Goal: Information Seeking & Learning: Find specific fact

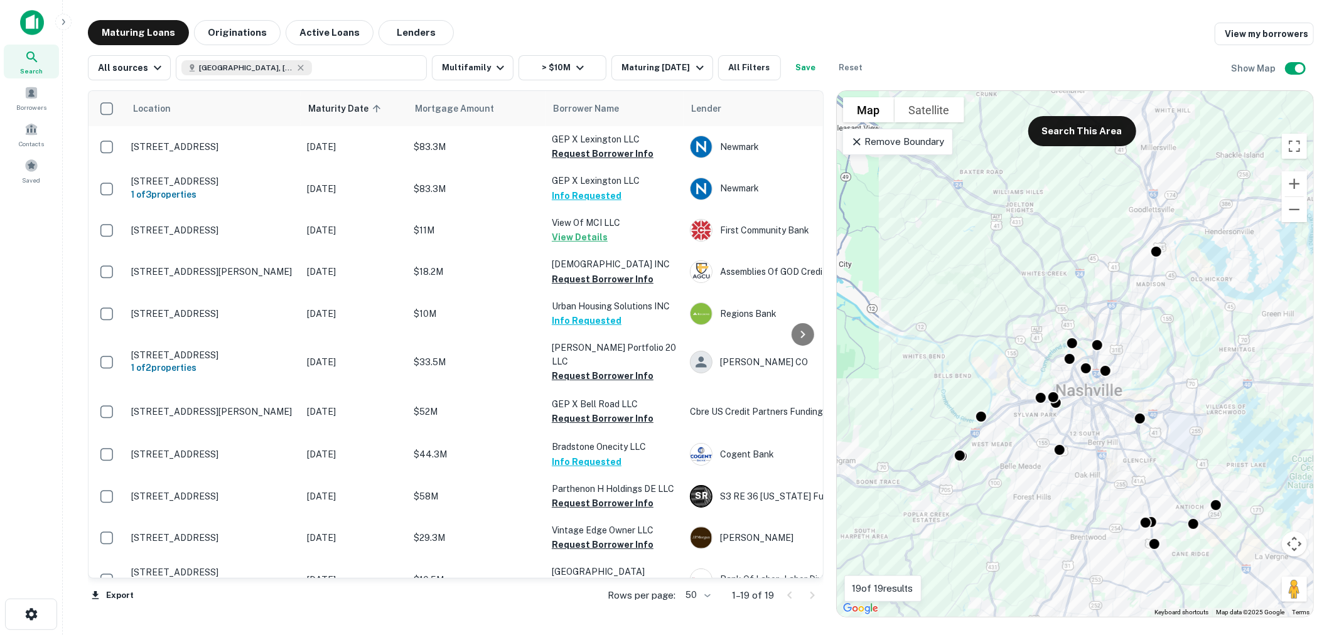
scroll to position [383, 0]
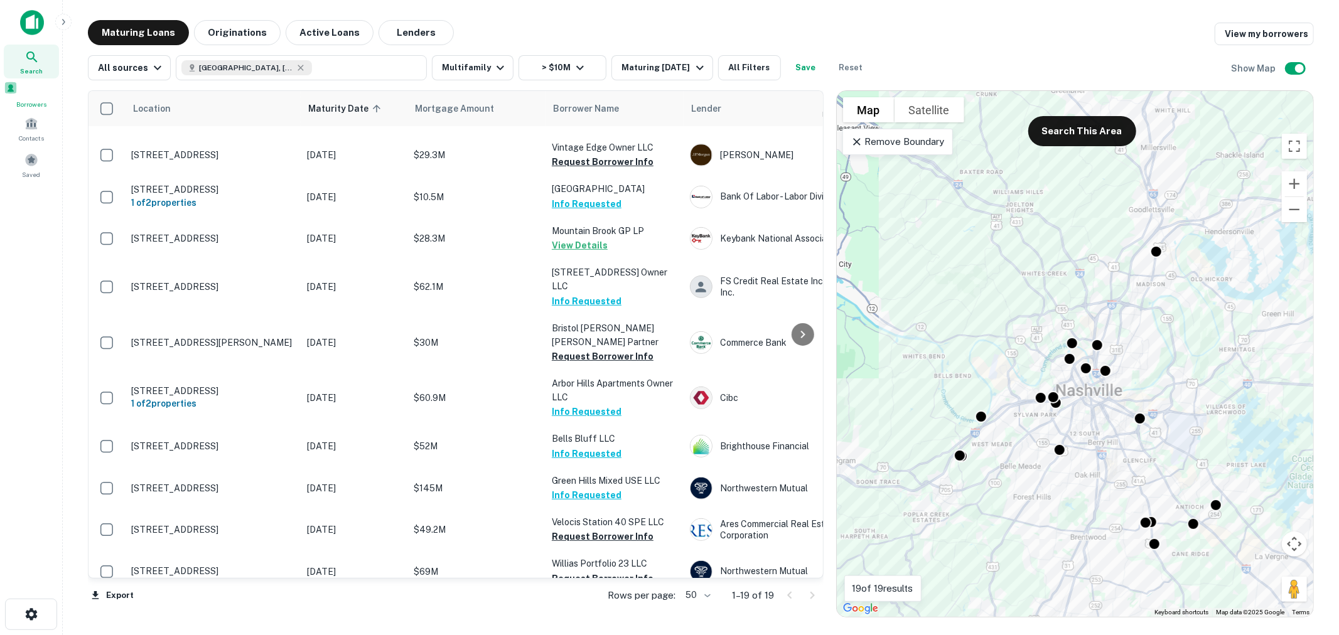
click at [26, 104] on span "Borrowers" at bounding box center [31, 104] width 55 height 10
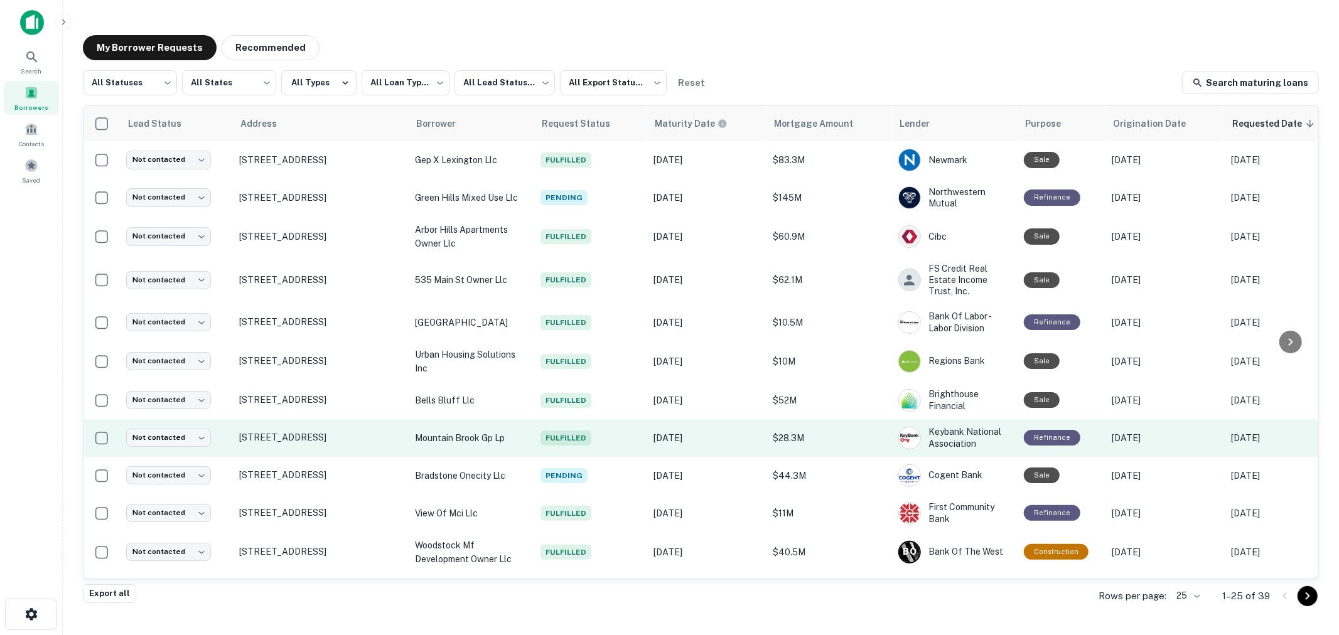
click at [867, 442] on p "$28.3M" at bounding box center [829, 438] width 113 height 14
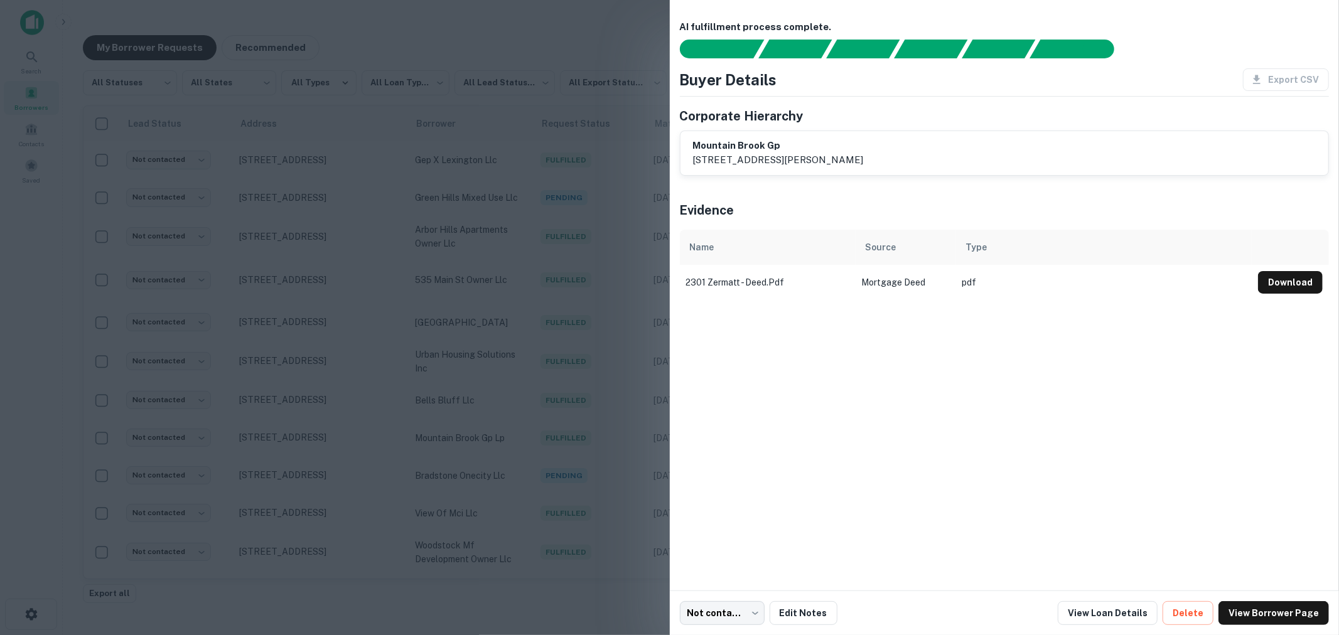
click at [578, 79] on div at bounding box center [669, 317] width 1339 height 635
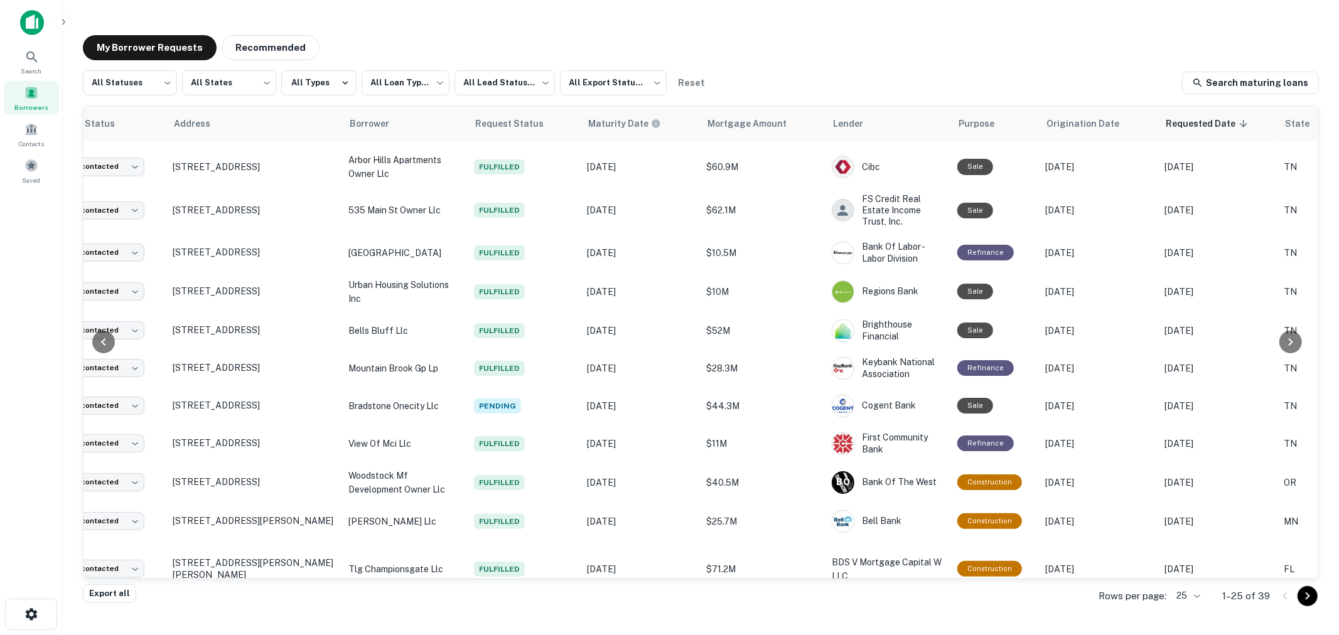
scroll to position [70, 0]
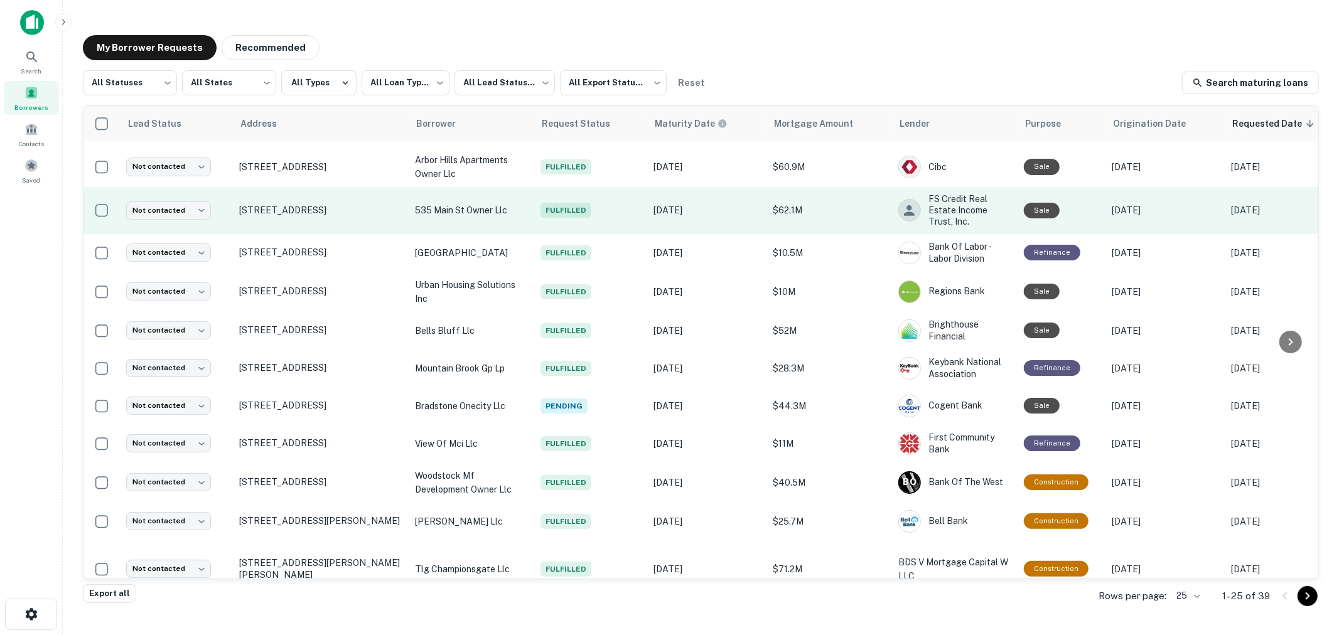
click at [468, 210] on p "535 main st owner llc" at bounding box center [471, 210] width 113 height 14
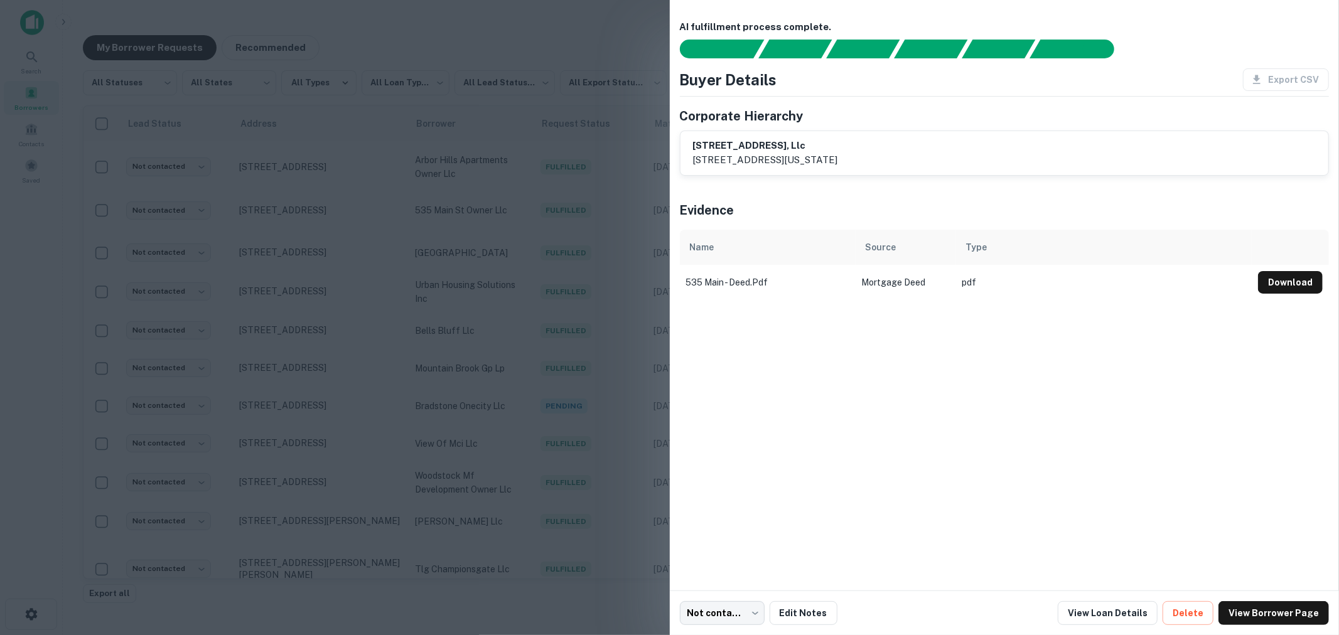
click at [606, 60] on div at bounding box center [669, 317] width 1339 height 635
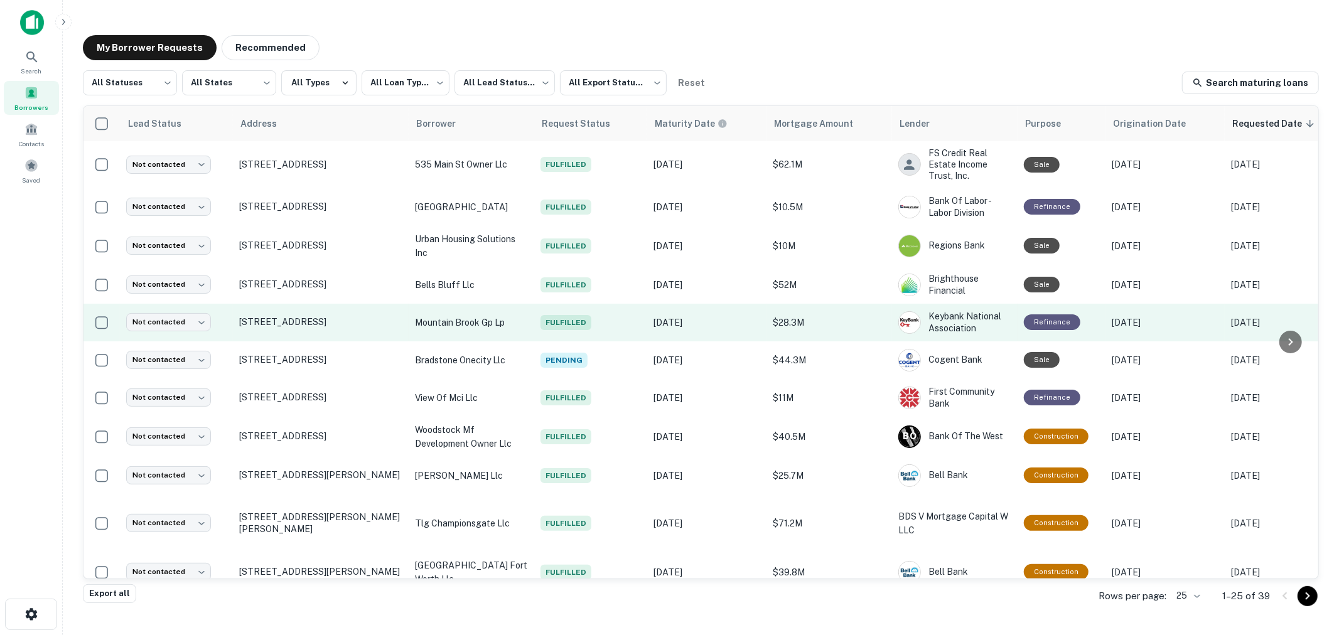
scroll to position [0, 0]
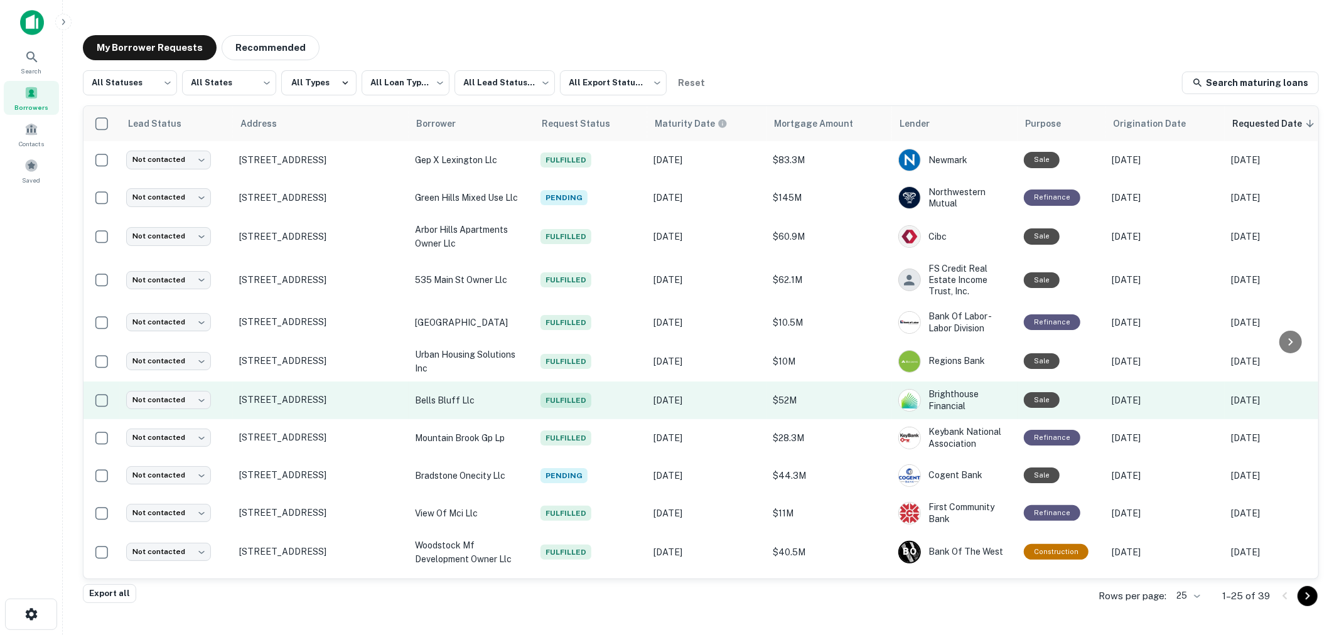
click at [485, 398] on p "bells bluff llc" at bounding box center [471, 401] width 113 height 14
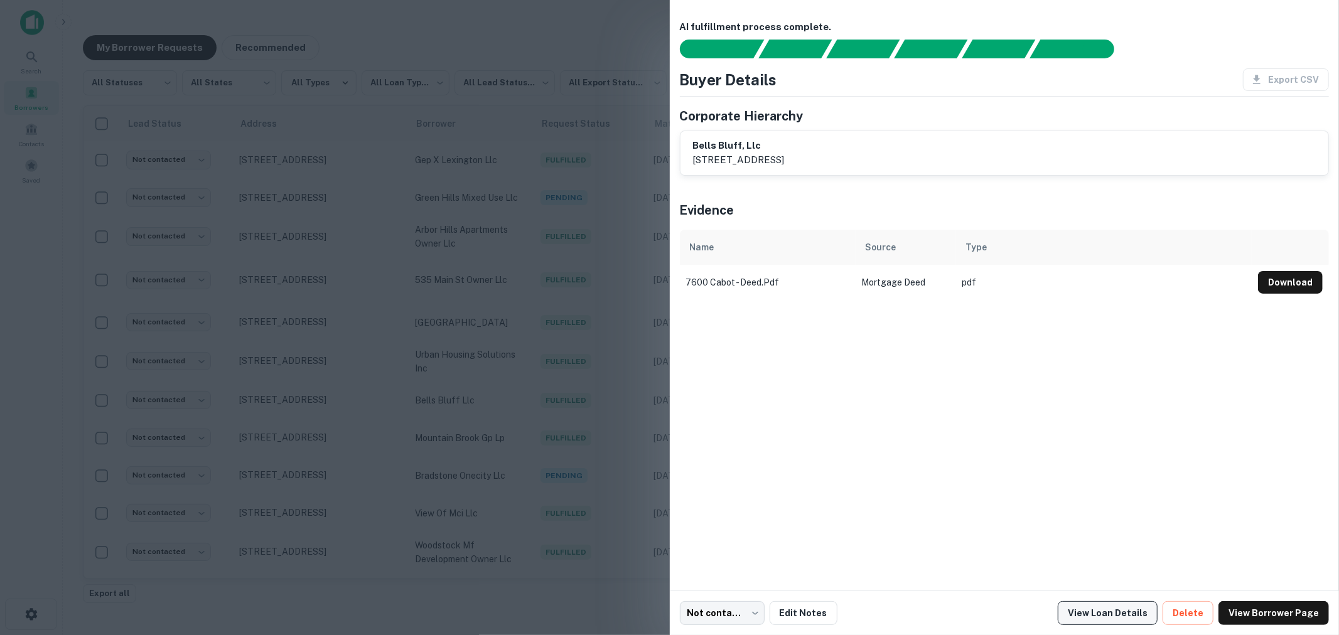
click at [1099, 618] on link "View Loan Details" at bounding box center [1108, 613] width 100 height 24
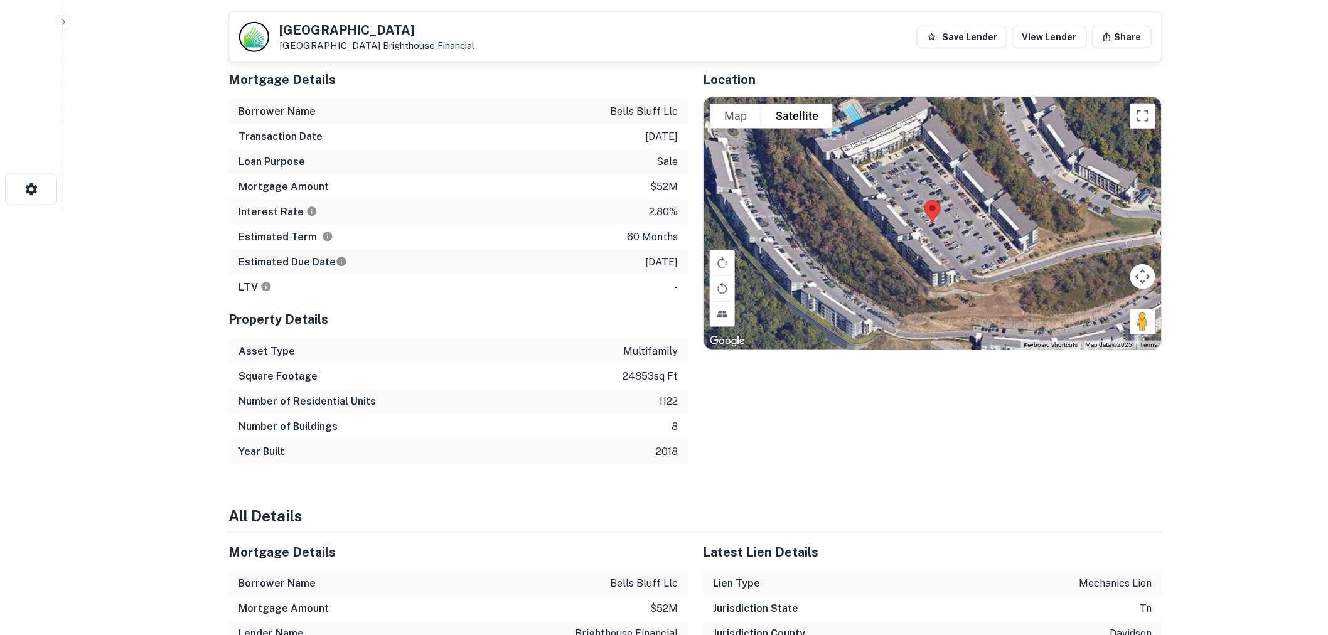
scroll to position [697, 0]
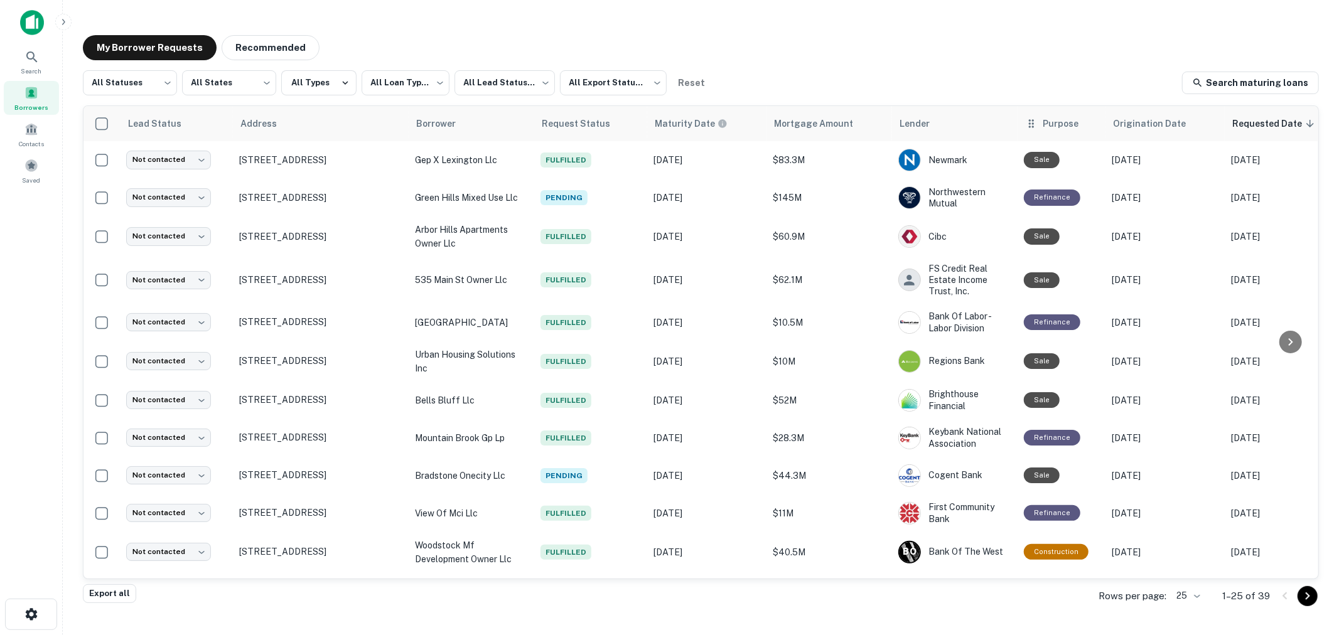
click at [1062, 133] on th "Purpose" at bounding box center [1062, 123] width 88 height 35
click at [30, 64] on div "Search" at bounding box center [31, 62] width 55 height 34
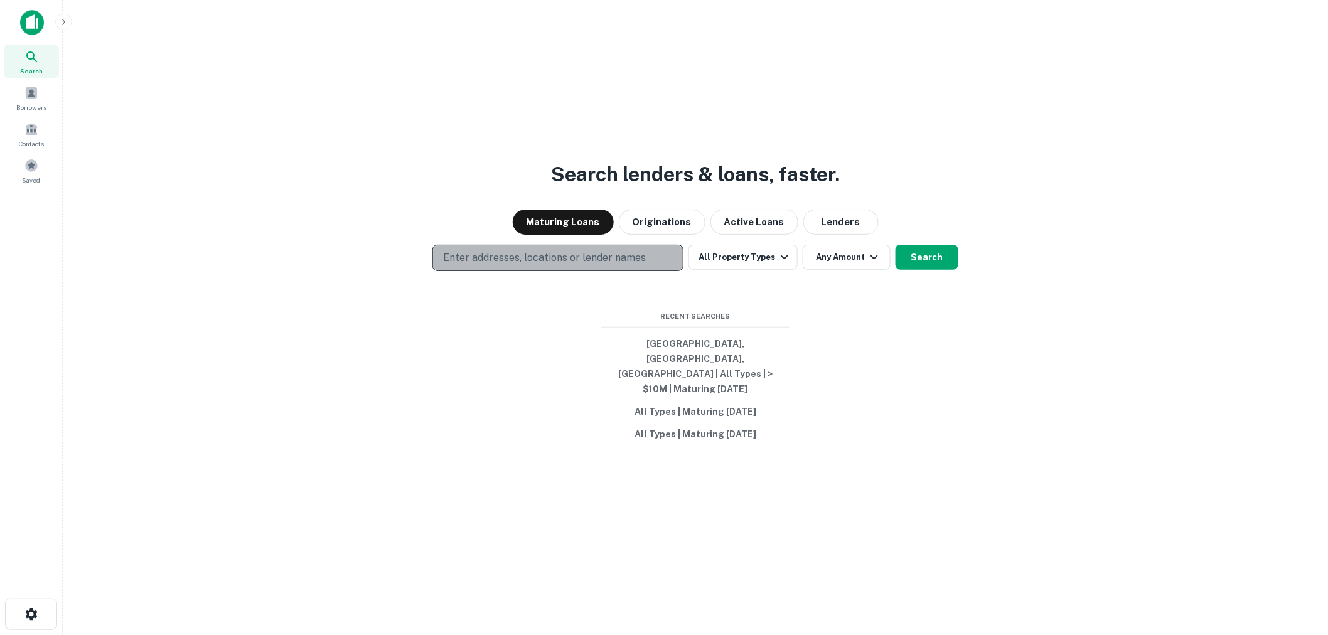
click at [666, 271] on button "Enter addresses, locations or lender names" at bounding box center [558, 258] width 251 height 26
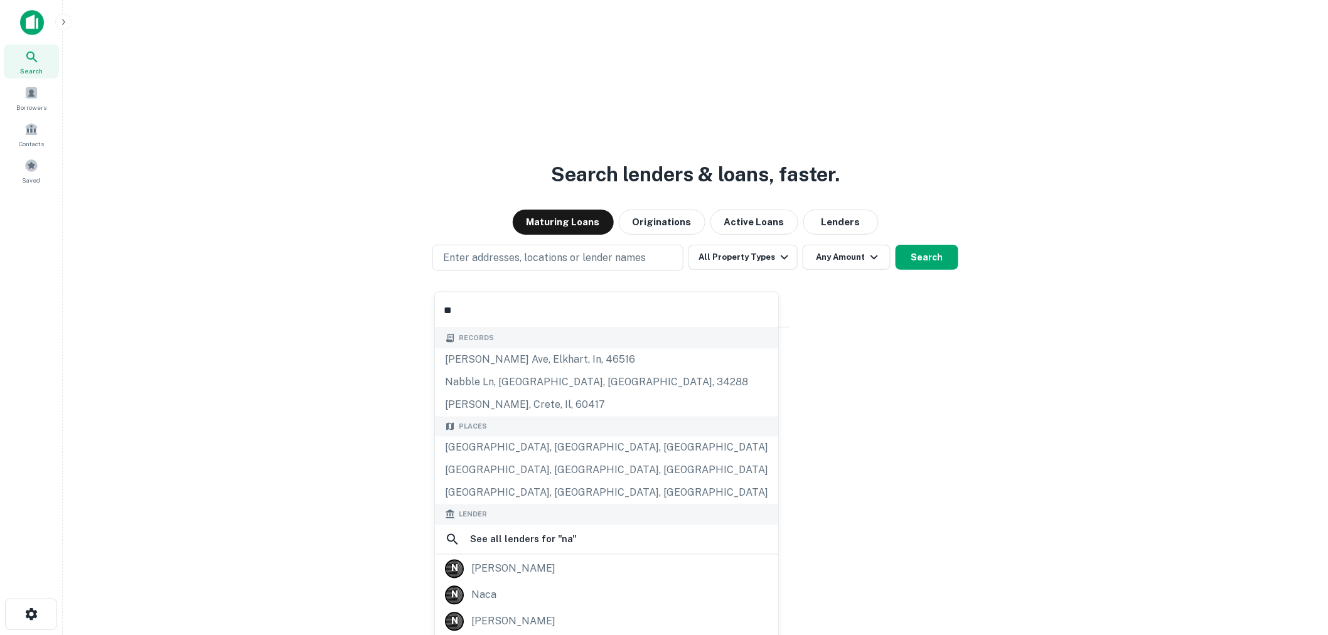
type input "***"
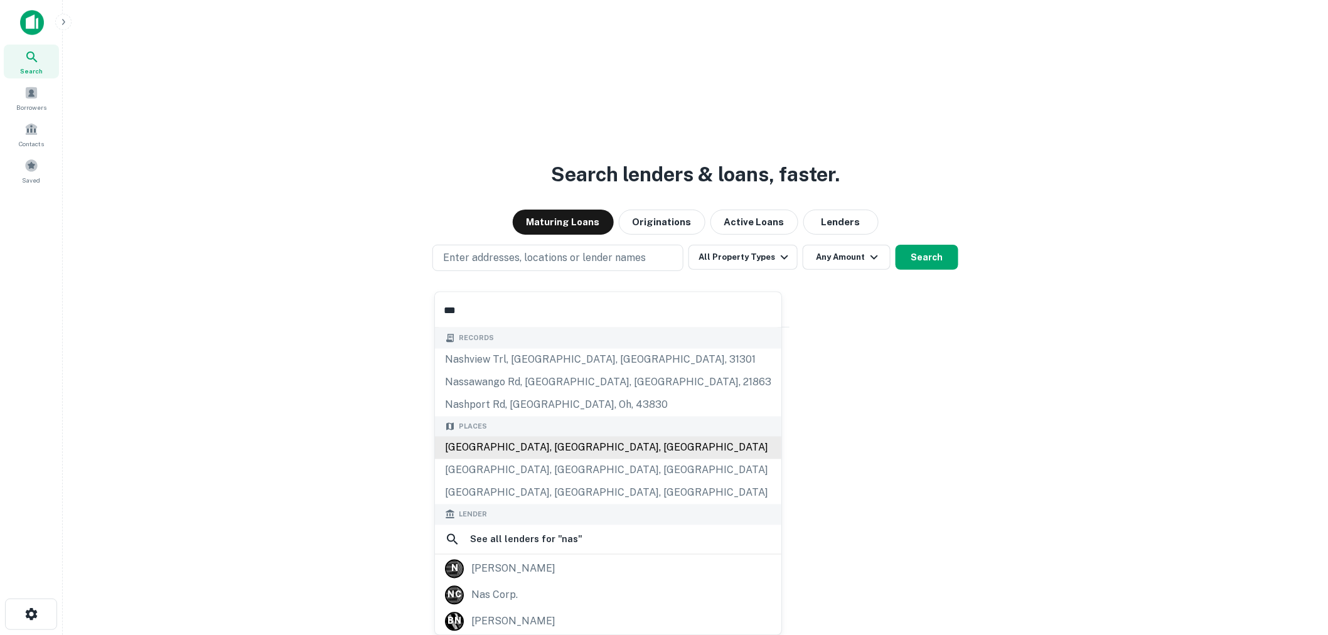
click at [532, 444] on div "Nashville, TN, USA" at bounding box center [608, 448] width 347 height 23
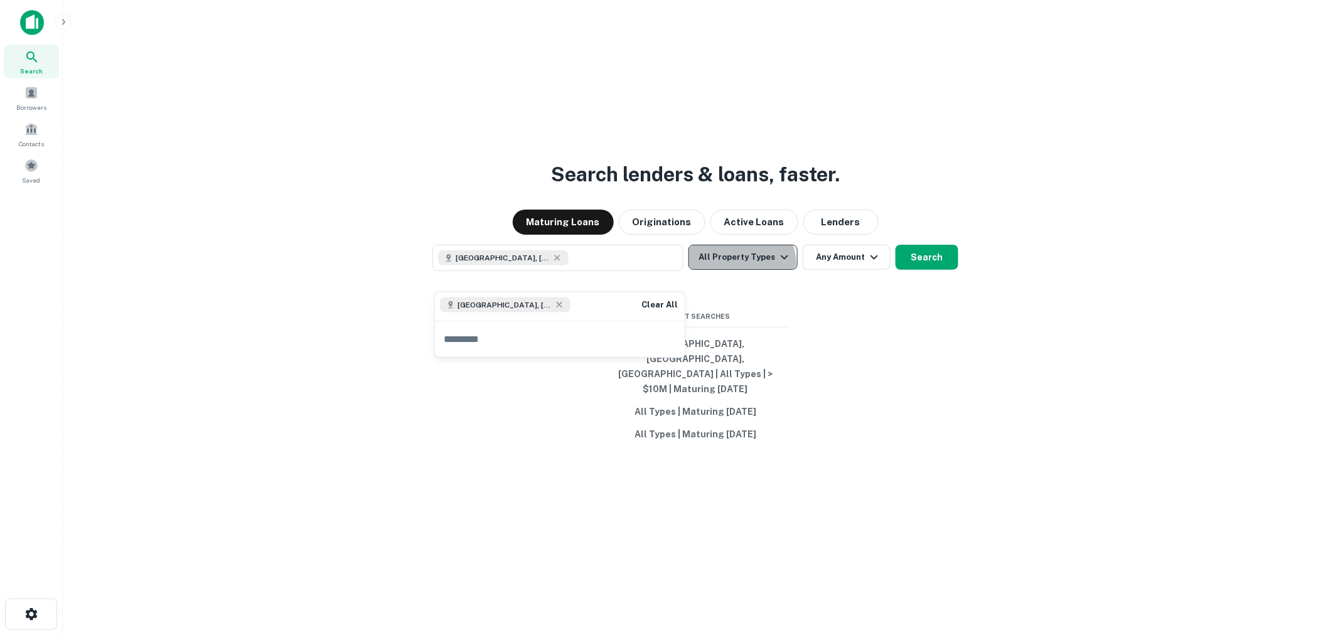
click at [742, 270] on button "All Property Types" at bounding box center [743, 257] width 109 height 25
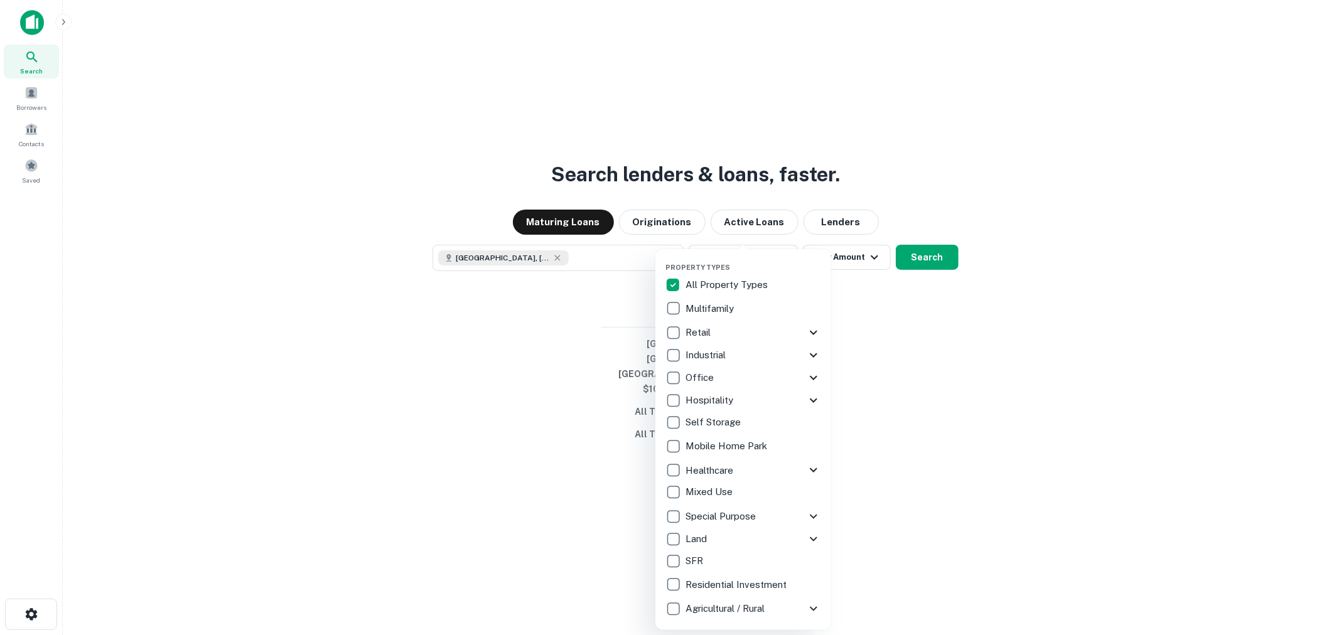
click at [749, 311] on div "Multifamily" at bounding box center [743, 308] width 156 height 21
click at [863, 277] on div at bounding box center [669, 317] width 1339 height 635
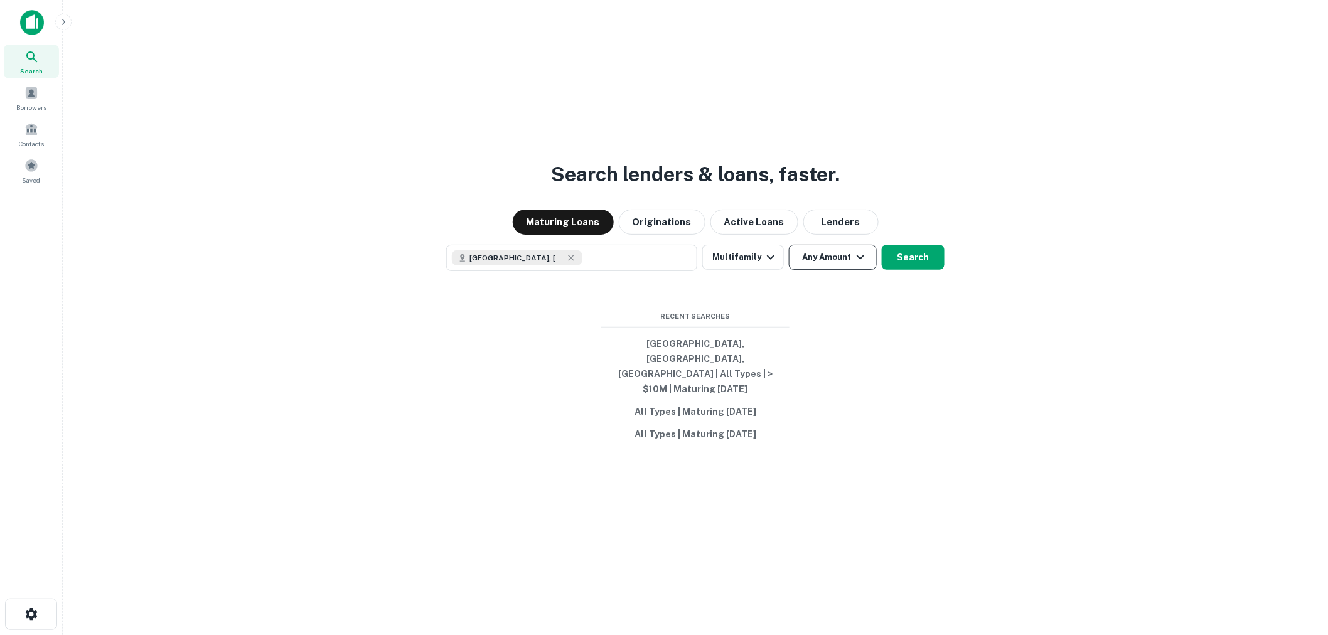
click at [854, 265] on icon "button" at bounding box center [860, 257] width 15 height 15
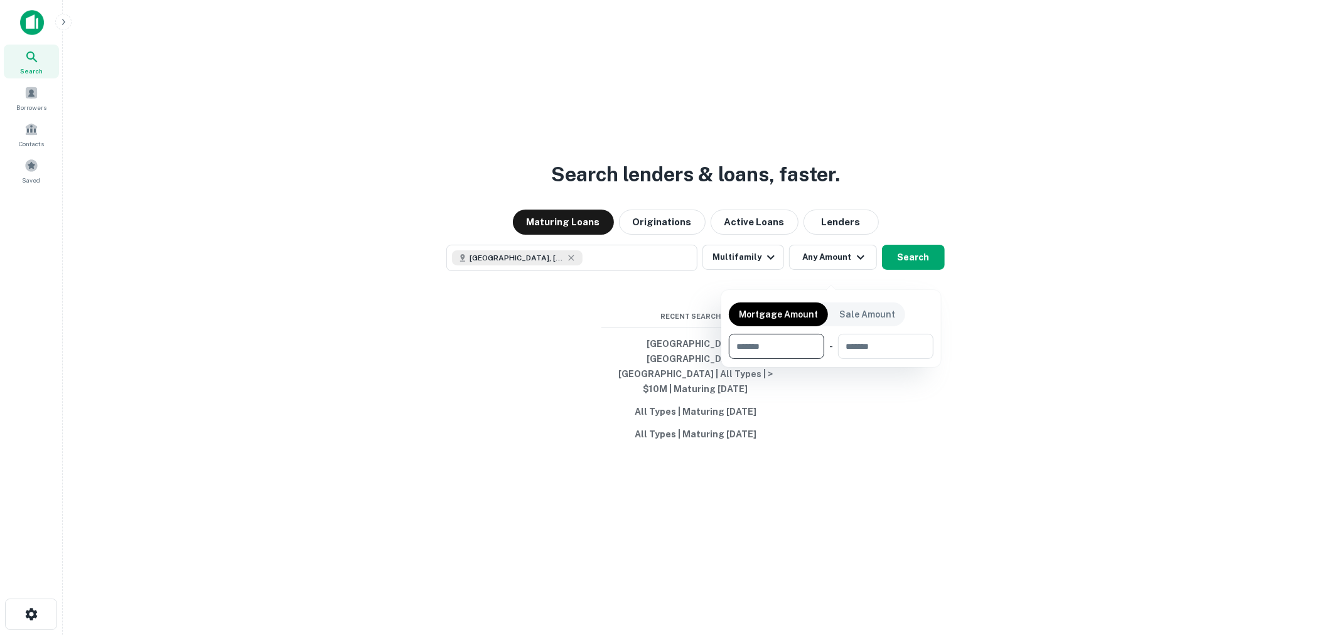
click at [797, 346] on input "number" at bounding box center [772, 346] width 87 height 25
type input "********"
click at [924, 281] on div at bounding box center [669, 317] width 1339 height 635
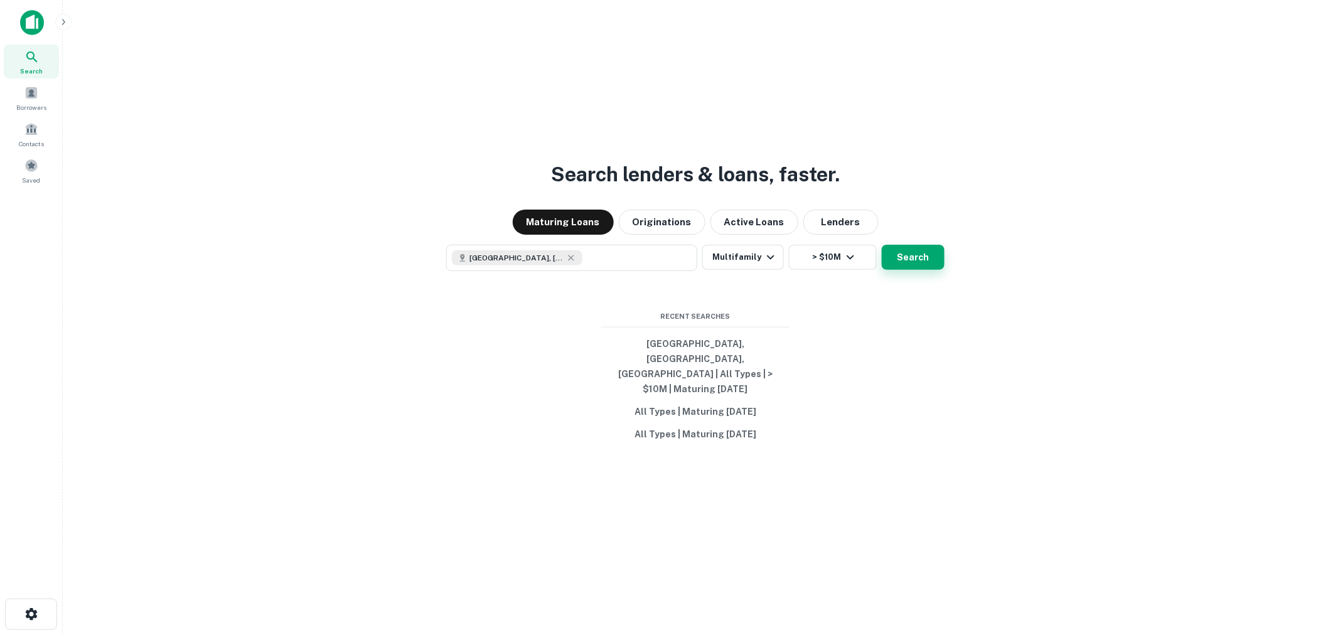
click at [927, 270] on button "Search" at bounding box center [913, 257] width 63 height 25
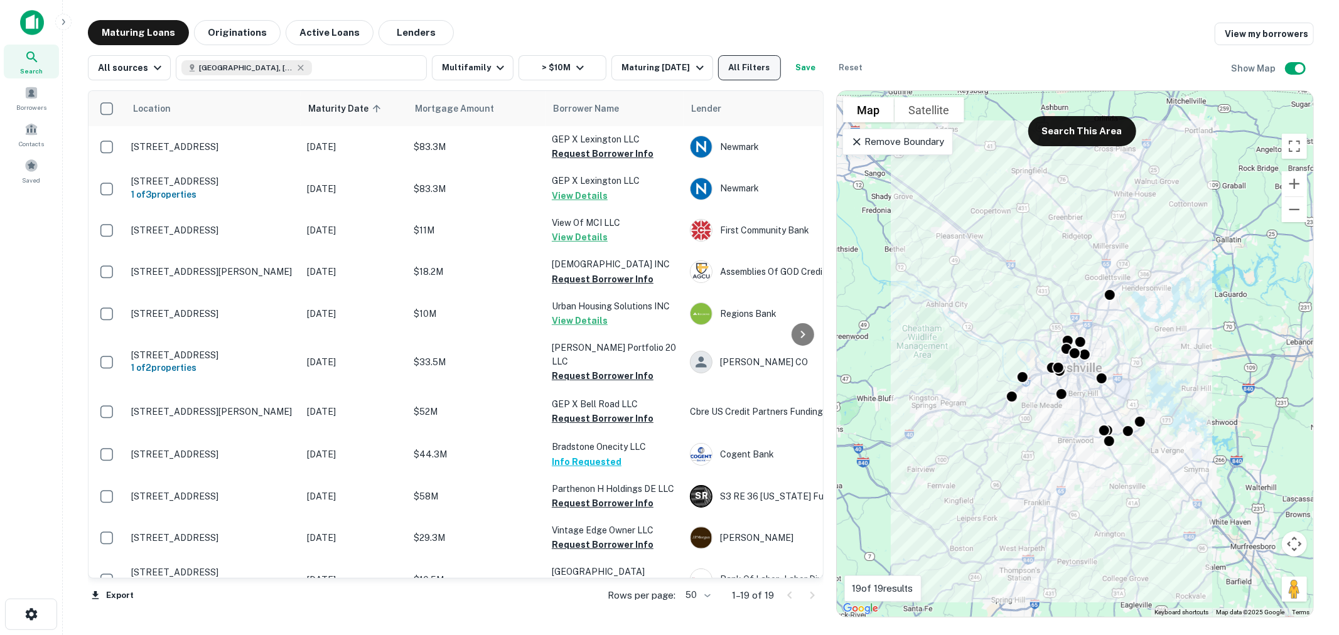
click at [767, 65] on button "All Filters" at bounding box center [749, 67] width 63 height 25
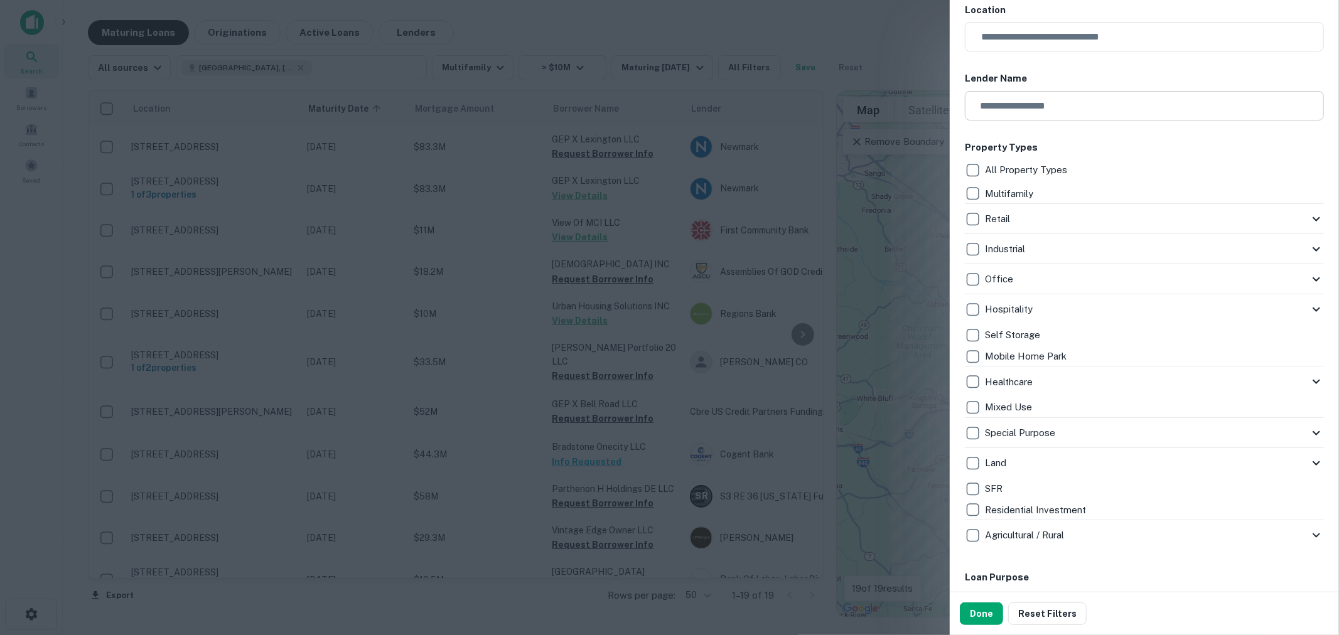
scroll to position [70, 0]
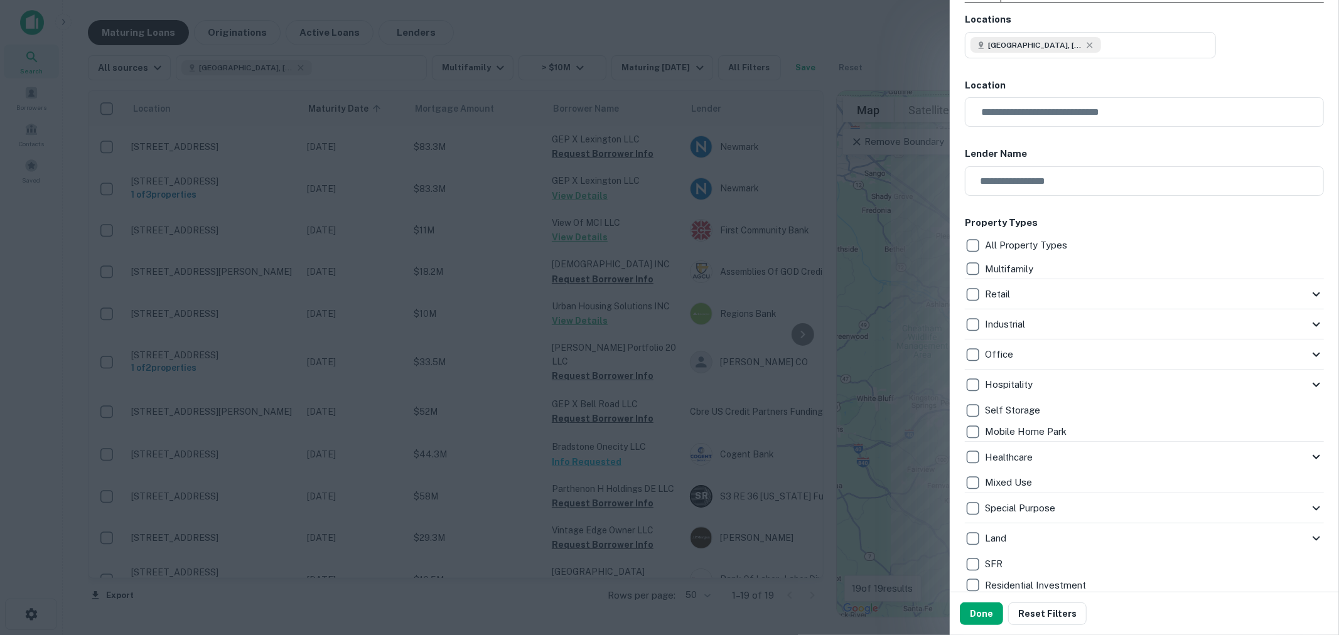
click at [1008, 266] on p "Multifamily" at bounding box center [1010, 269] width 51 height 15
click at [1025, 266] on p "Multifamily" at bounding box center [1010, 269] width 51 height 15
click at [1080, 239] on div "All Property Types" at bounding box center [1144, 245] width 359 height 21
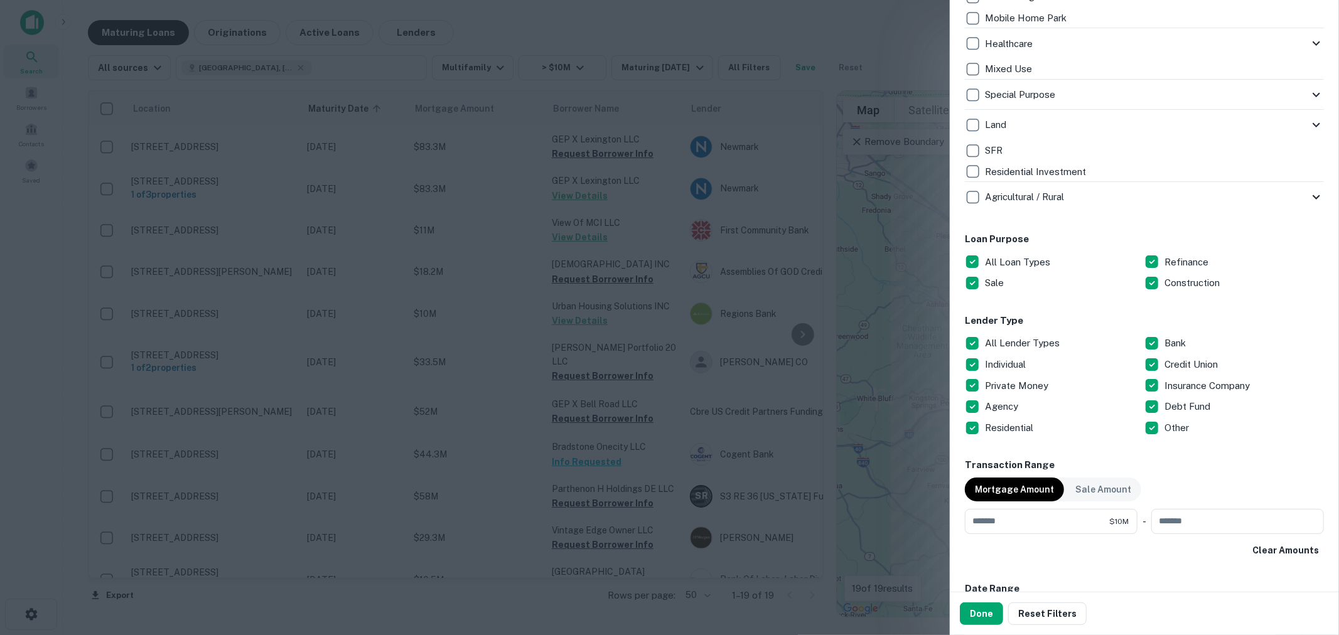
scroll to position [488, 0]
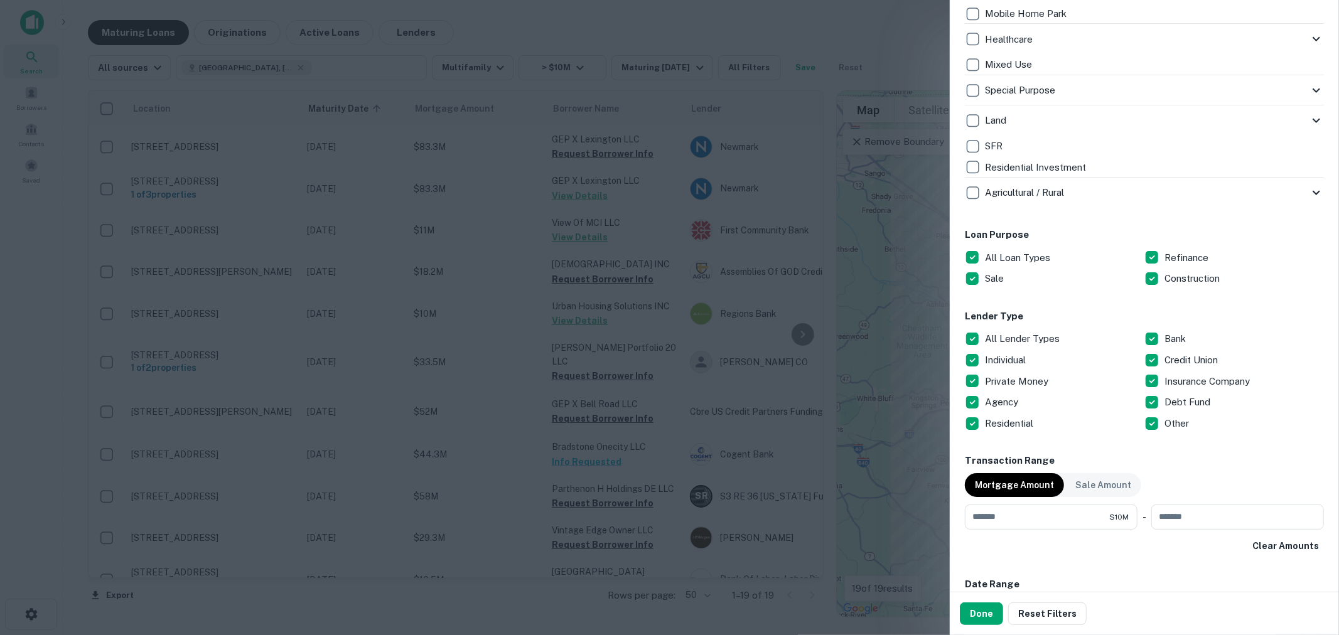
click at [1024, 257] on p "All Loan Types" at bounding box center [1019, 257] width 68 height 15
click at [1003, 279] on p "Sale" at bounding box center [995, 278] width 21 height 15
click at [1165, 257] on p "Refinance" at bounding box center [1187, 257] width 46 height 15
click at [987, 616] on button "Done" at bounding box center [981, 614] width 43 height 23
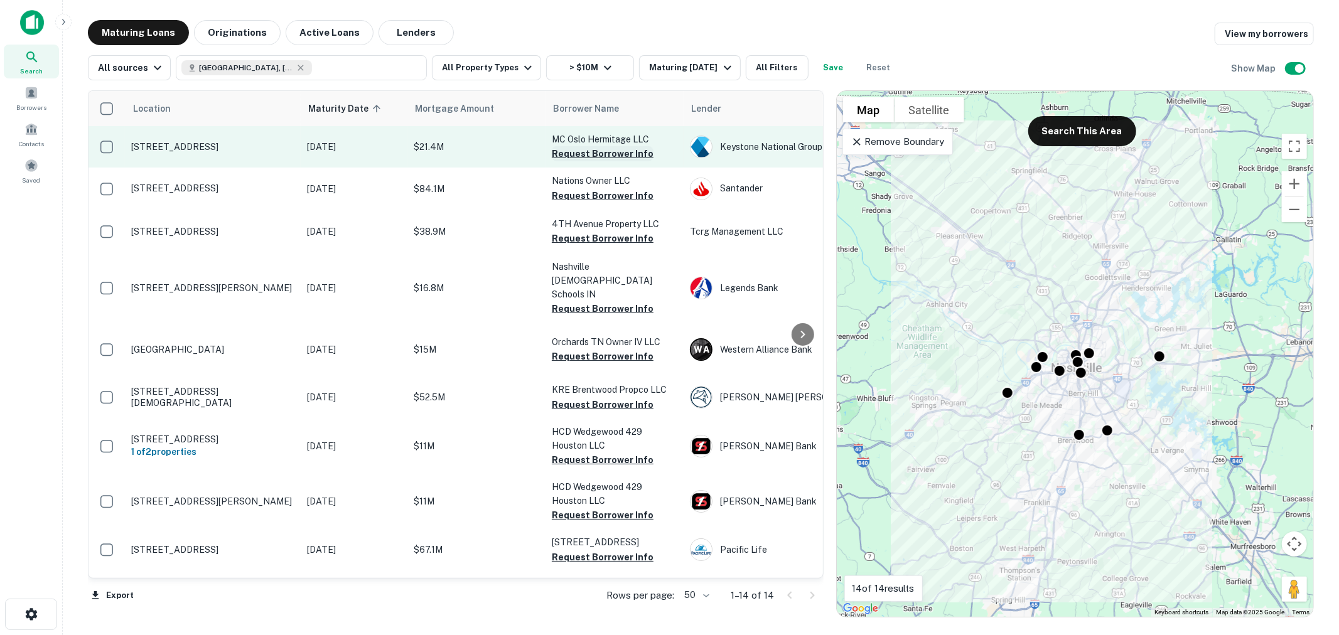
click at [610, 151] on button "Request Borrower Info" at bounding box center [603, 153] width 102 height 15
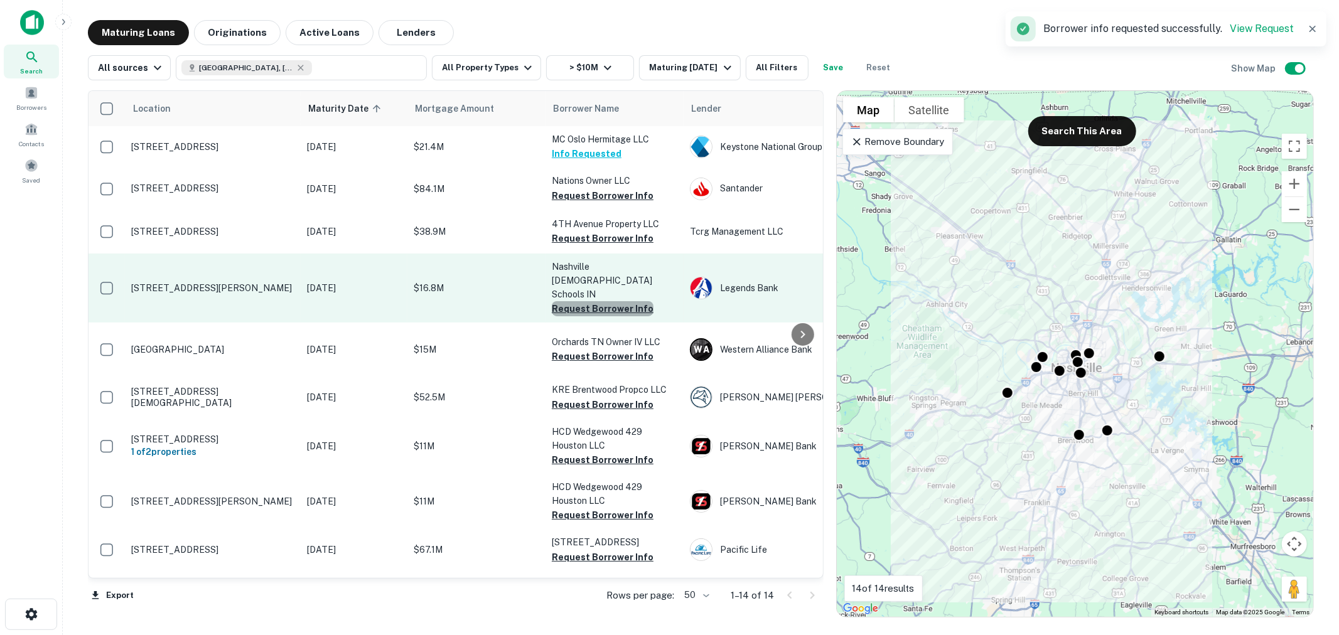
click at [623, 301] on button "Request Borrower Info" at bounding box center [603, 308] width 102 height 15
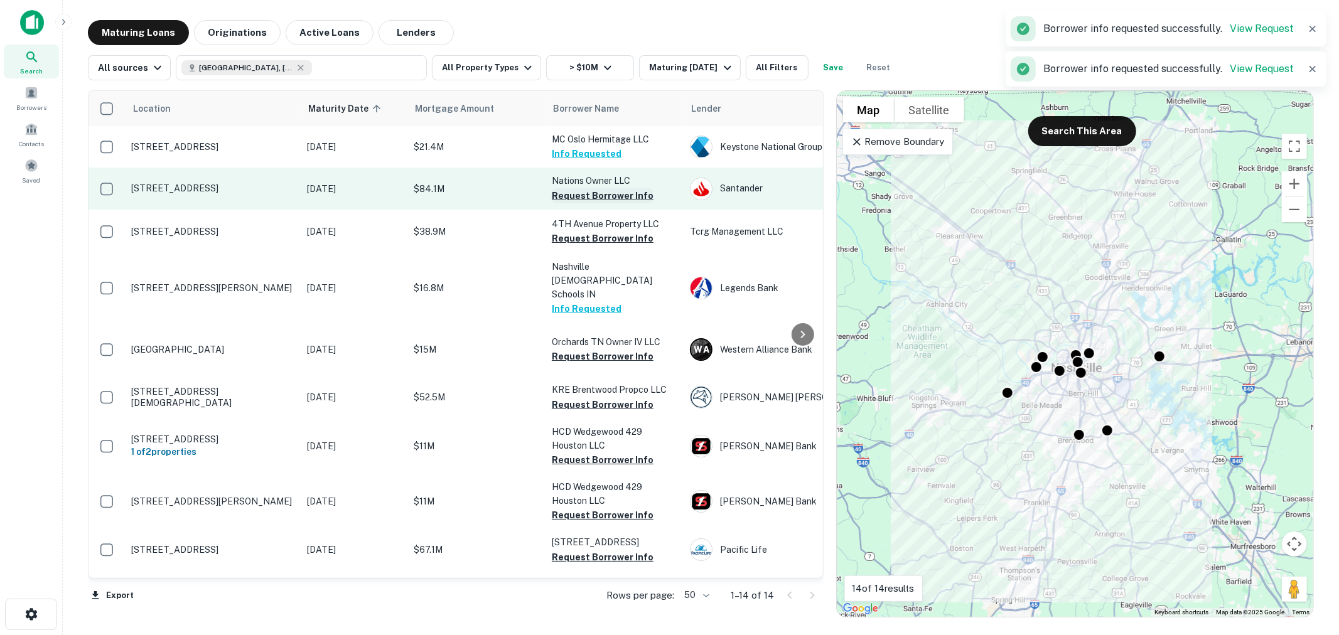
click at [629, 198] on button "Request Borrower Info" at bounding box center [603, 195] width 102 height 15
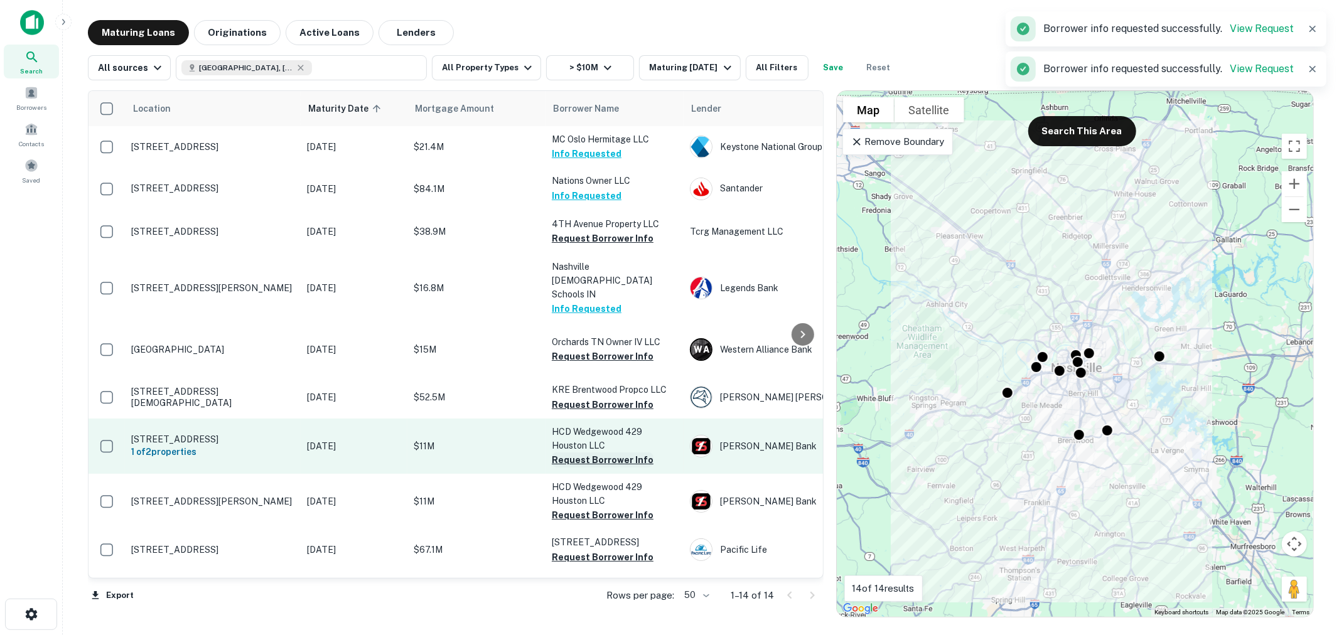
click at [606, 453] on button "Request Borrower Info" at bounding box center [603, 460] width 102 height 15
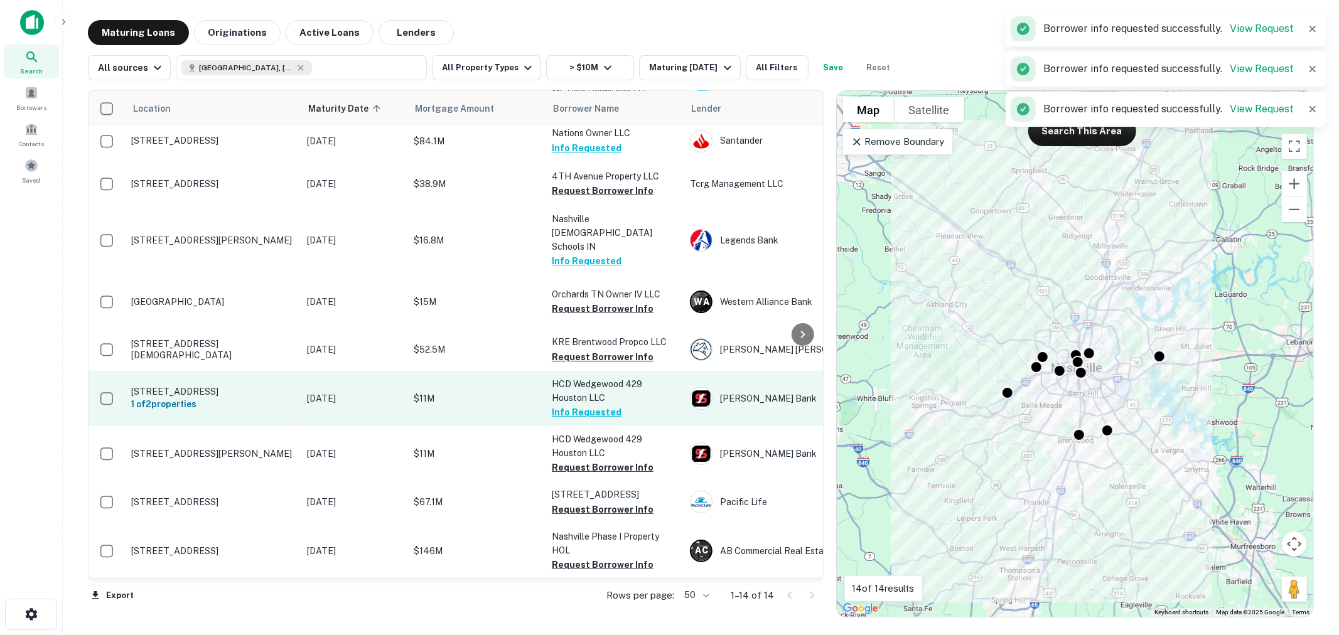
scroll to position [70, 0]
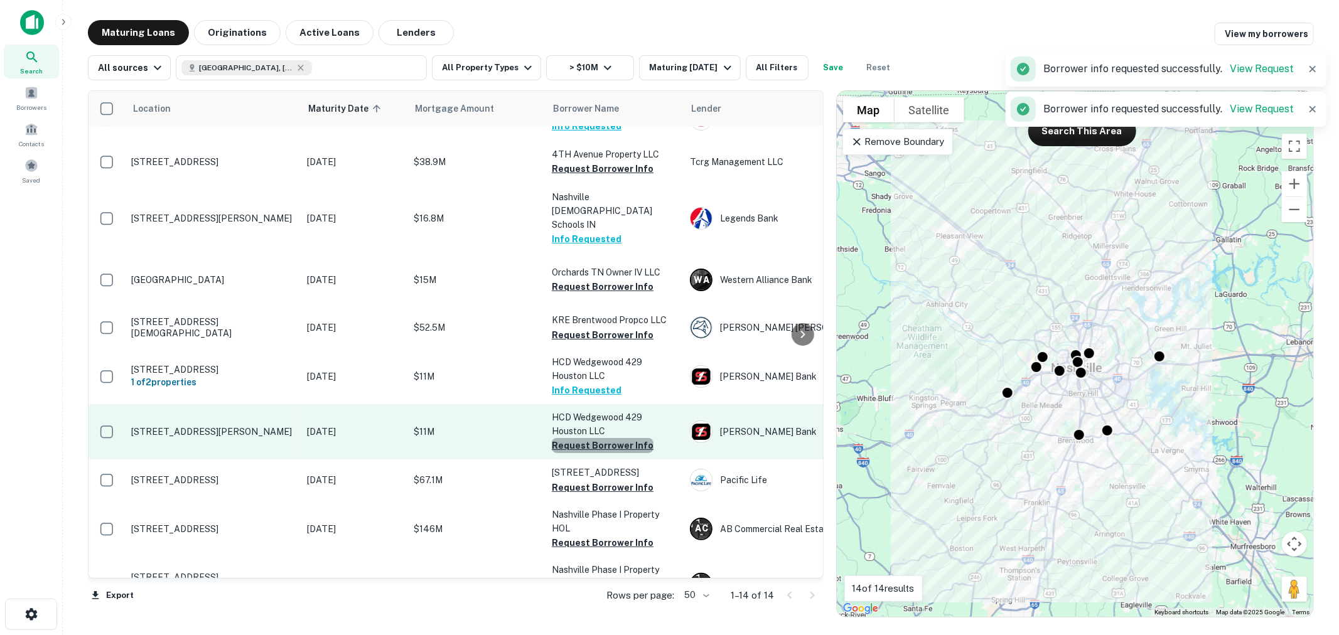
click at [630, 438] on button "Request Borrower Info" at bounding box center [603, 445] width 102 height 15
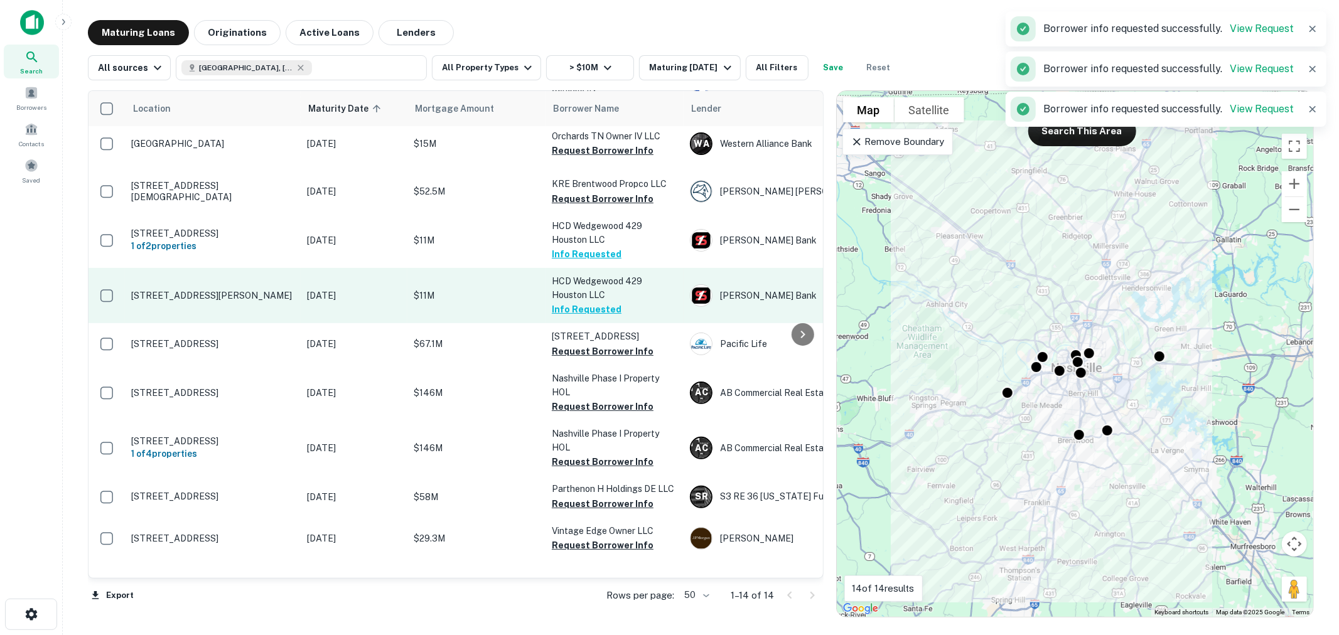
scroll to position [234, 0]
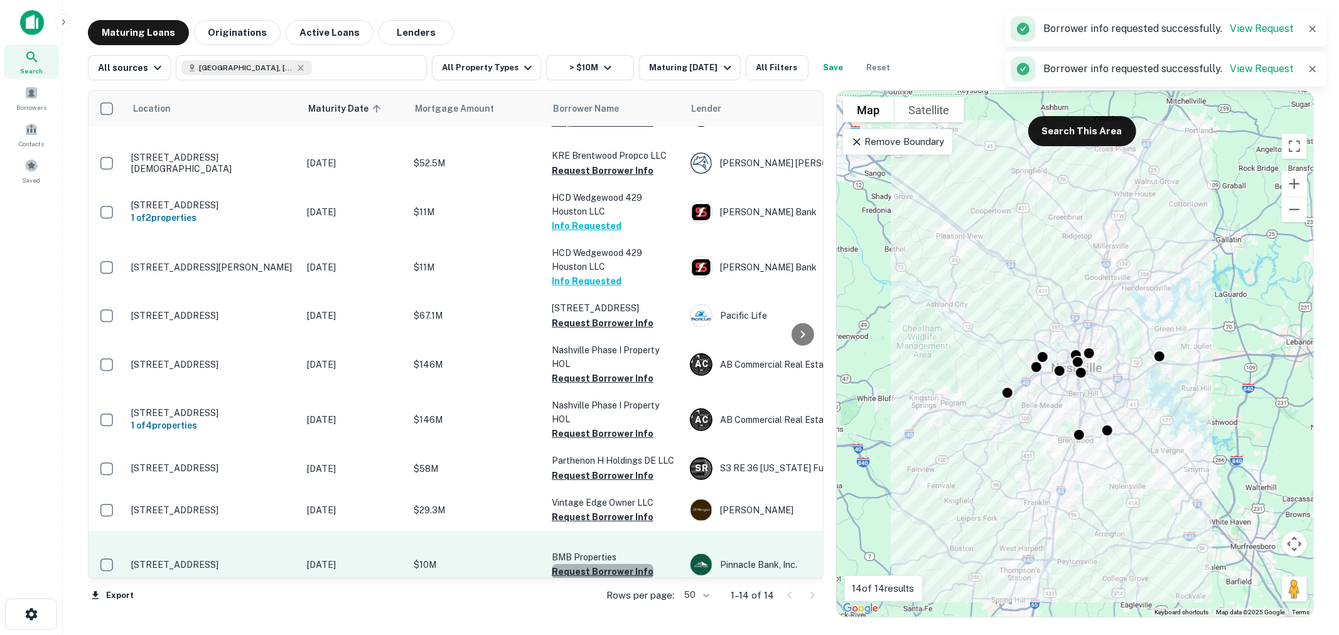
click at [627, 564] on button "Request Borrower Info" at bounding box center [603, 571] width 102 height 15
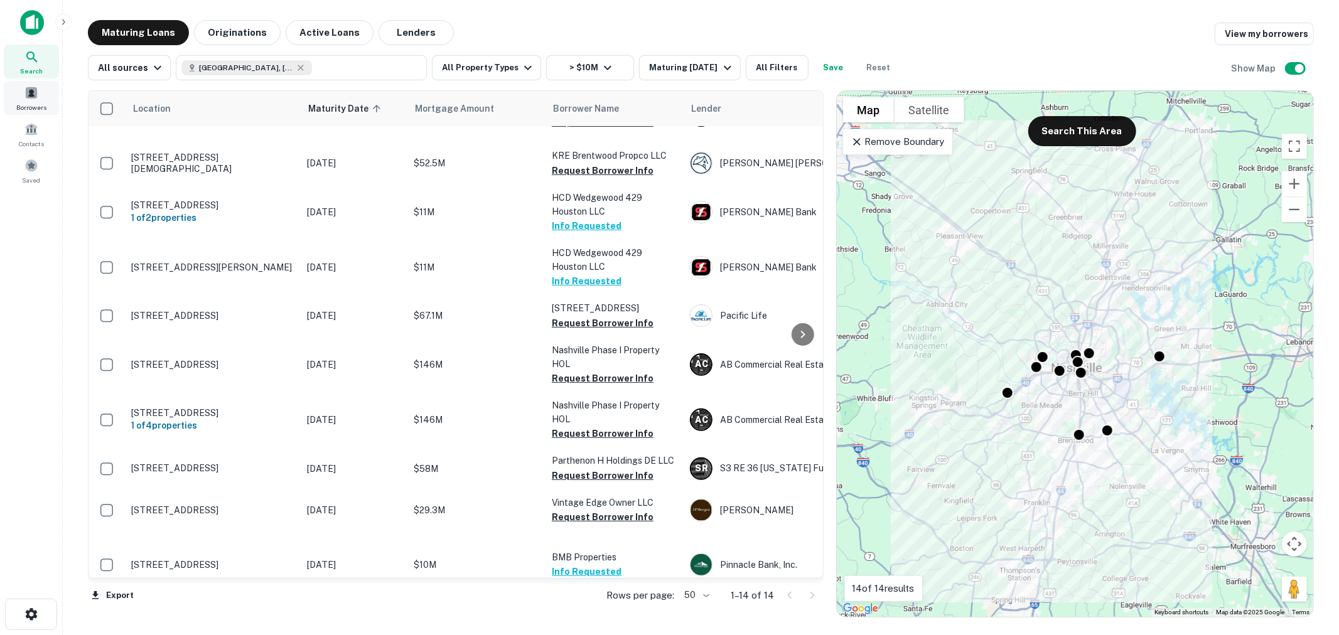
click at [30, 94] on span at bounding box center [31, 93] width 14 height 14
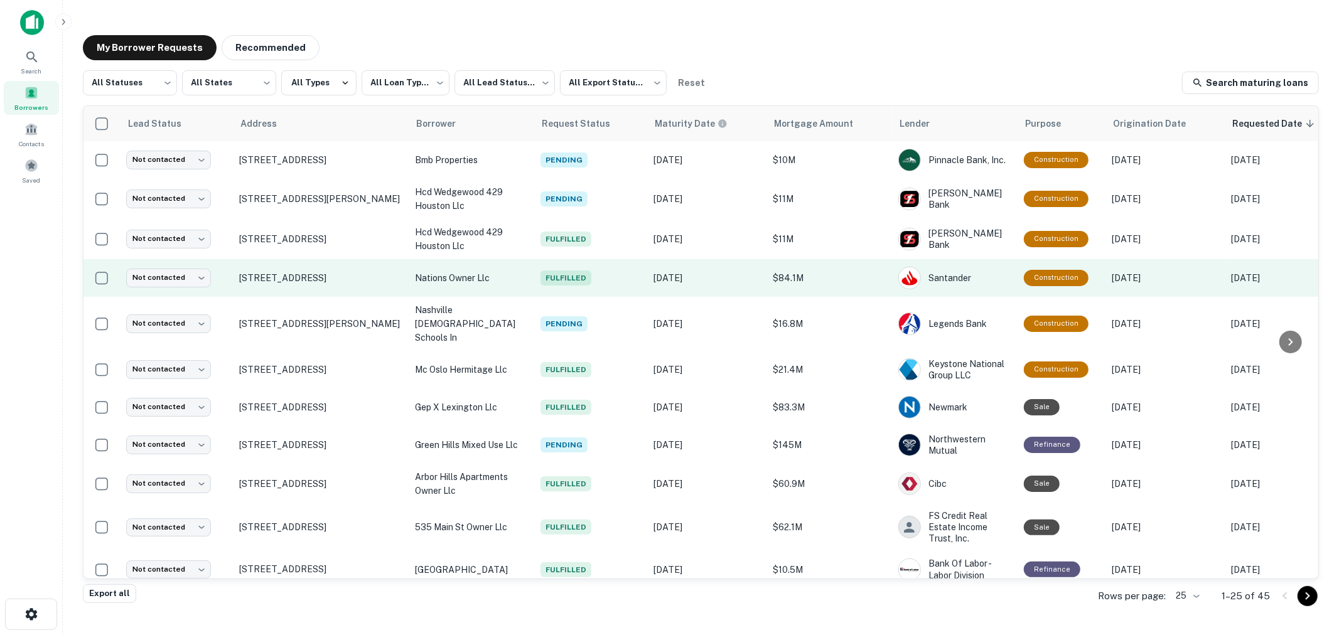
click at [460, 277] on p "nations owner llc" at bounding box center [471, 278] width 113 height 14
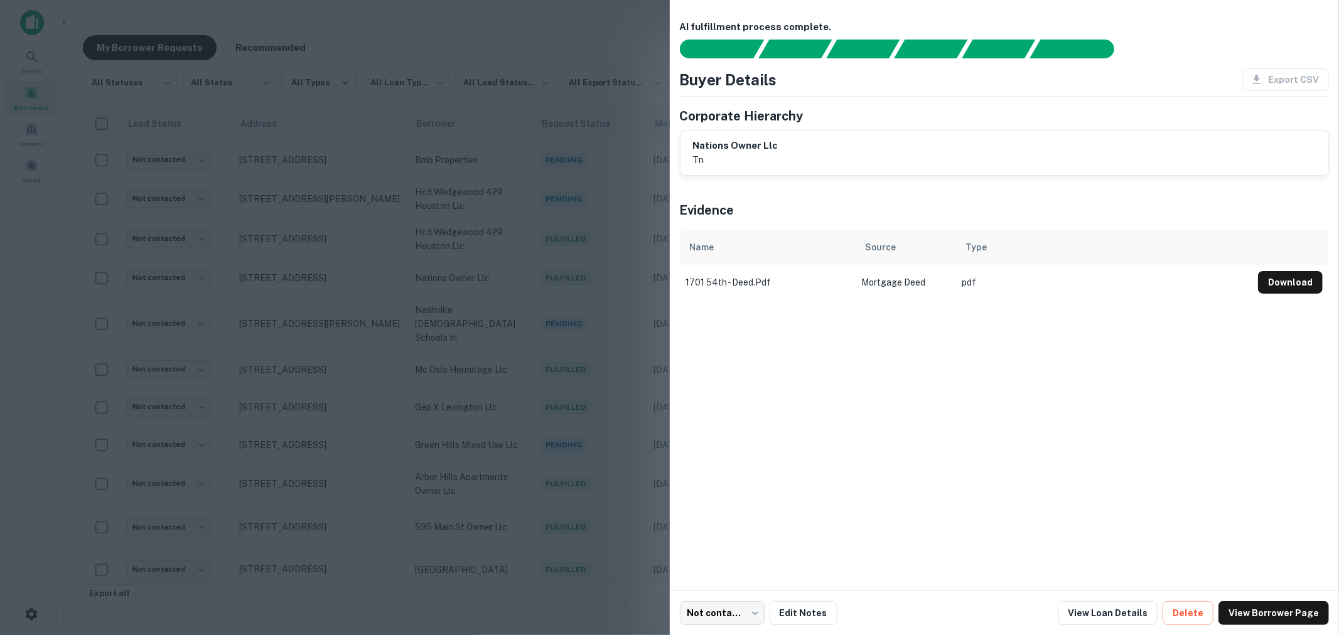
click at [879, 158] on div "nations owner llc tn" at bounding box center [1004, 153] width 623 height 29
click at [1245, 614] on link "View Borrower Page" at bounding box center [1273, 613] width 110 height 24
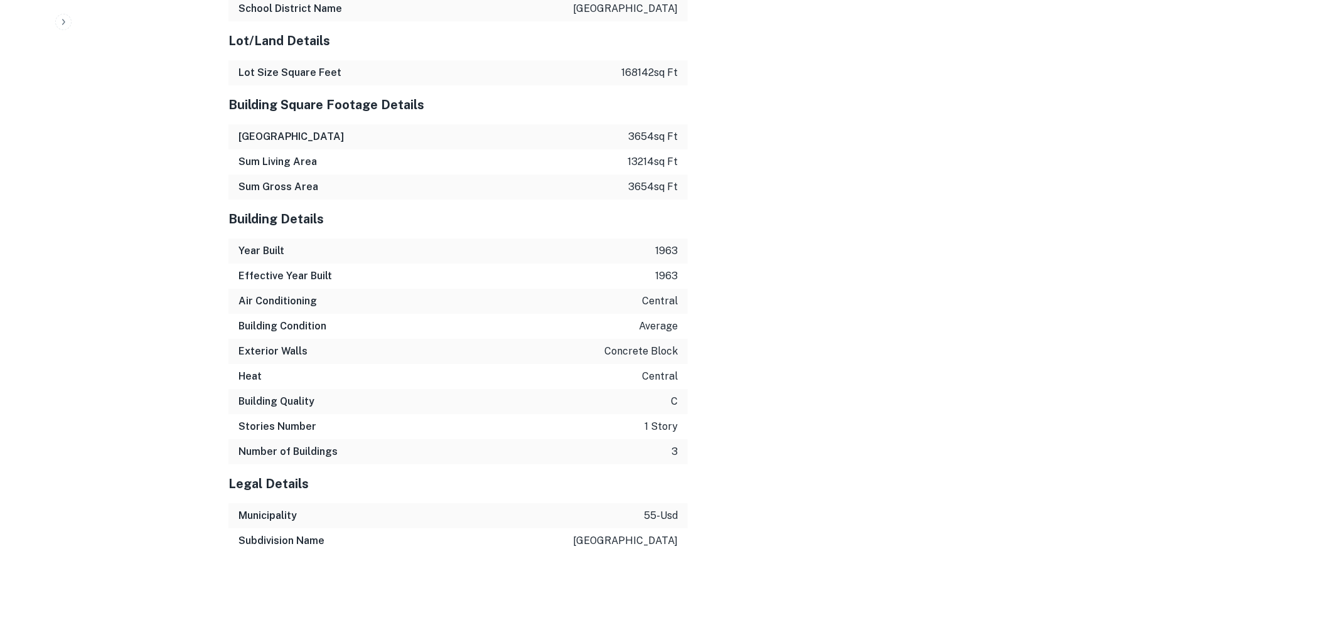
scroll to position [1608, 0]
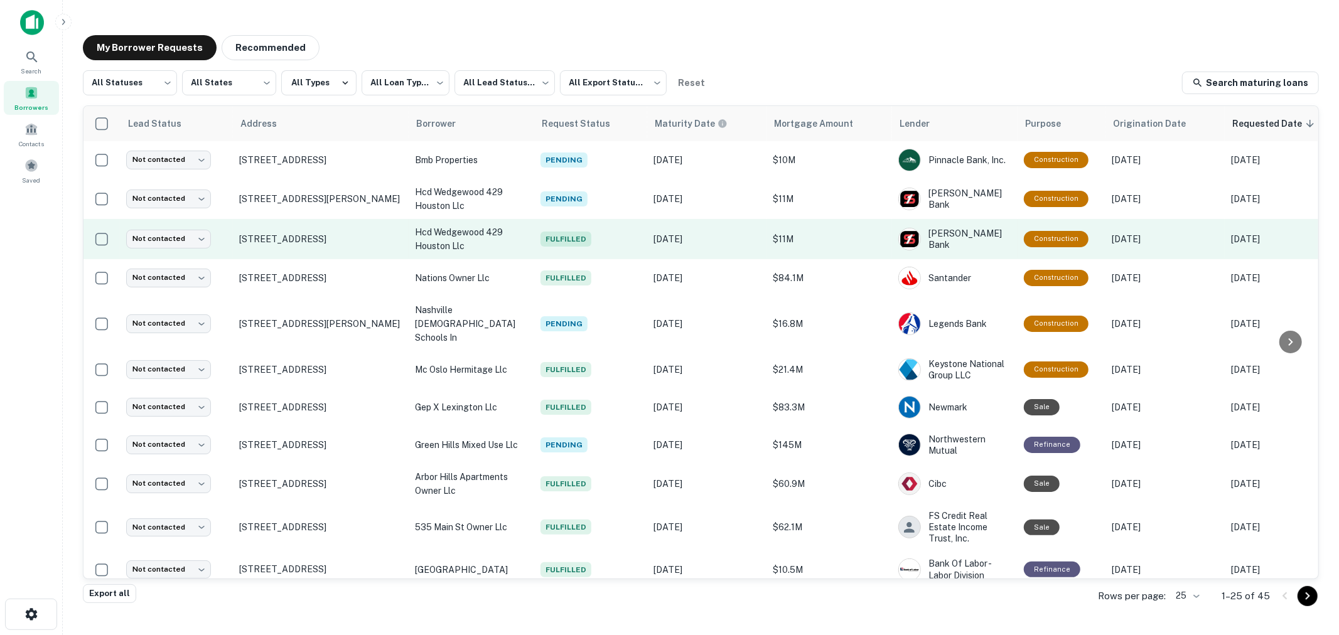
click at [437, 239] on p "hcd wedgewood 429 houston llc" at bounding box center [471, 239] width 113 height 28
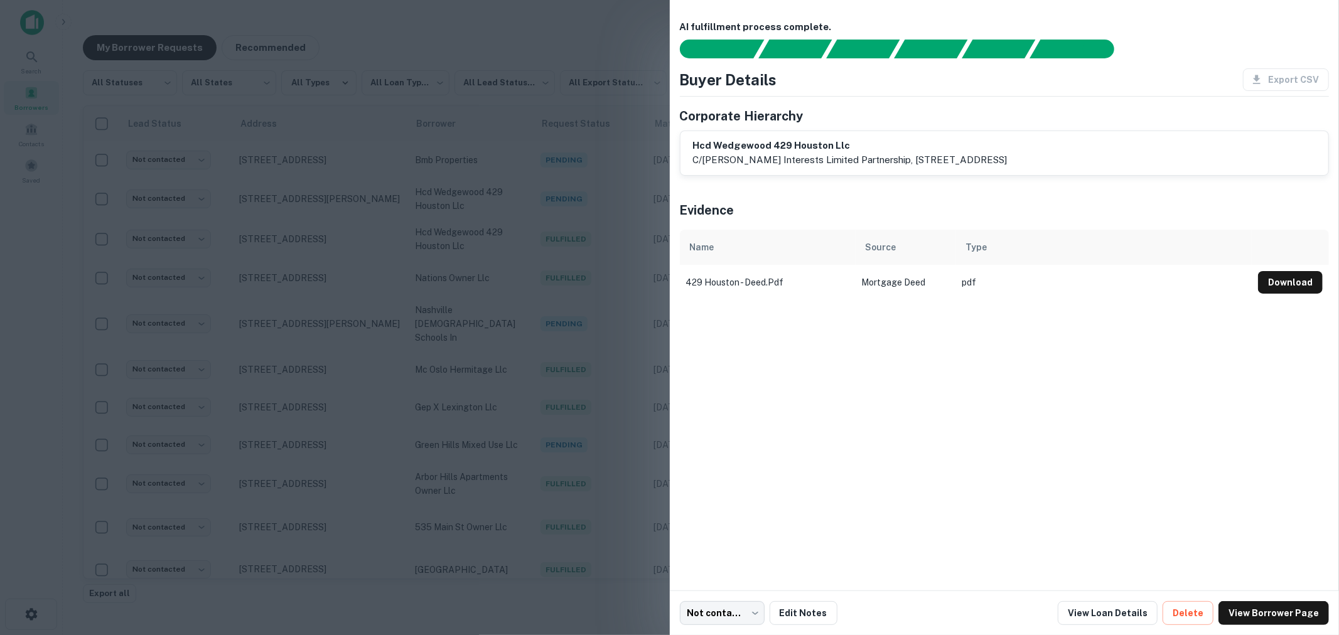
click at [906, 173] on div "hcd wedgewood 429 houston llc c/o hines interests limited partnership, 444 west…" at bounding box center [1004, 153] width 648 height 44
click at [628, 91] on div at bounding box center [669, 317] width 1339 height 635
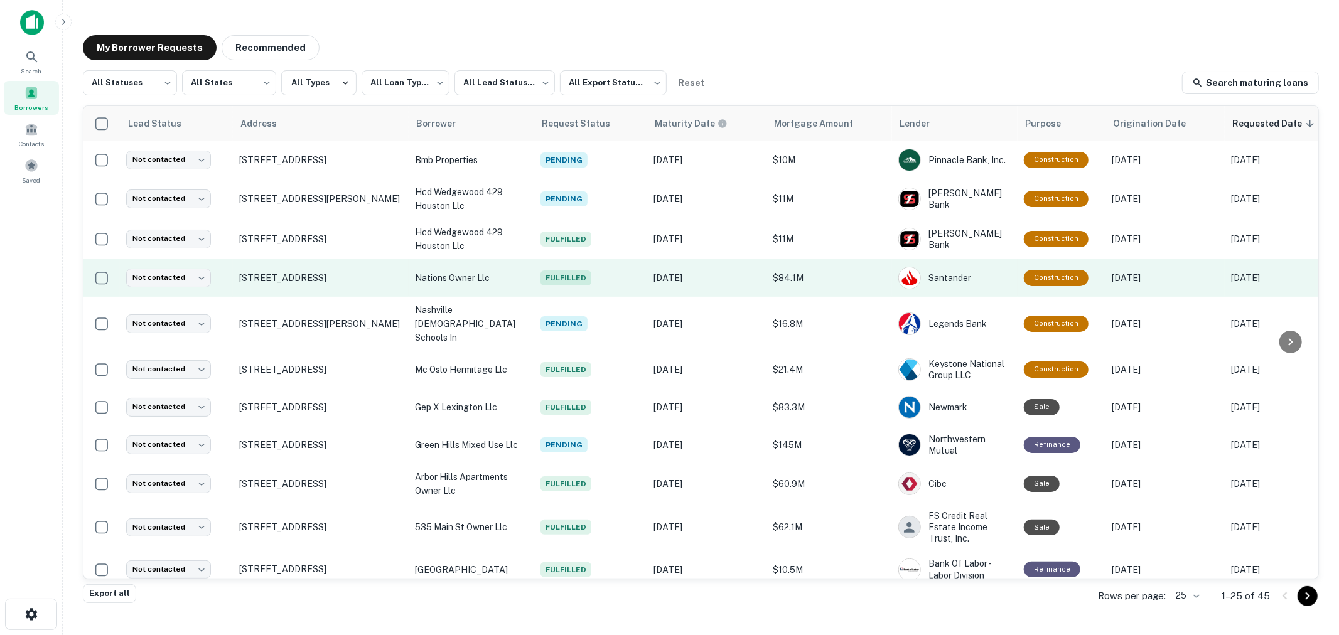
click at [453, 274] on p "nations owner llc" at bounding box center [471, 278] width 113 height 14
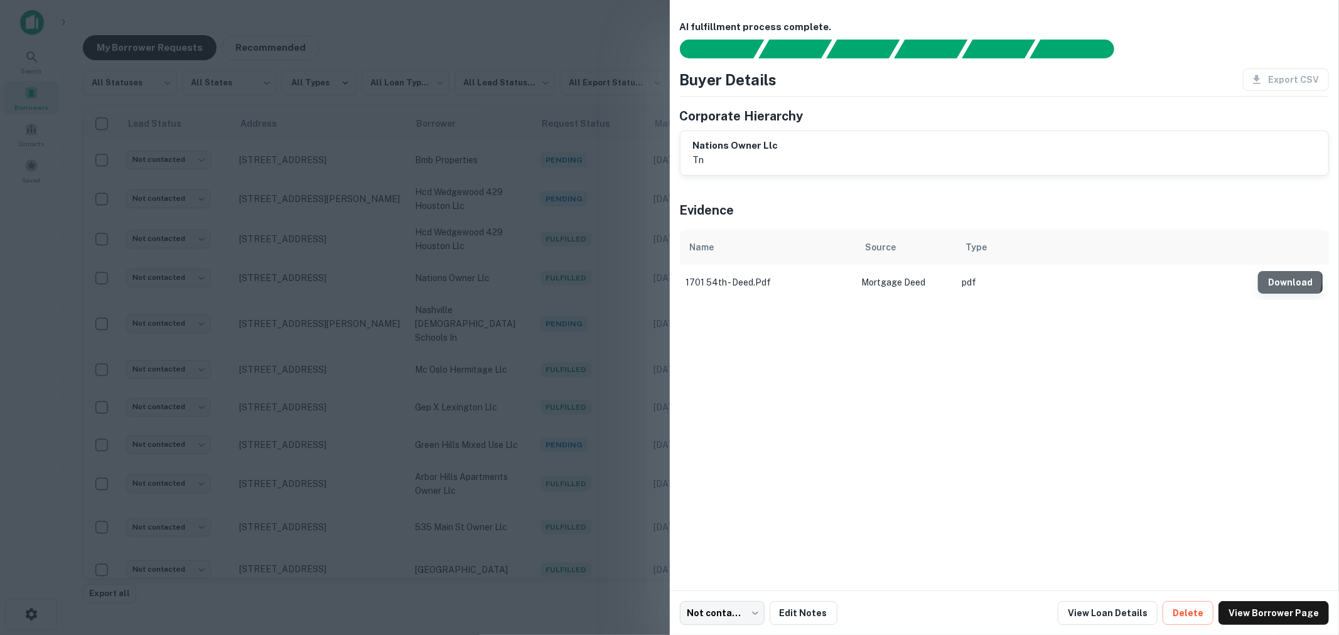
click at [1281, 281] on button "Download" at bounding box center [1290, 282] width 65 height 23
click at [1257, 36] on div "AI fulfillment process complete." at bounding box center [1005, 39] width 650 height 38
click at [1110, 611] on link "View Loan Details" at bounding box center [1108, 613] width 100 height 24
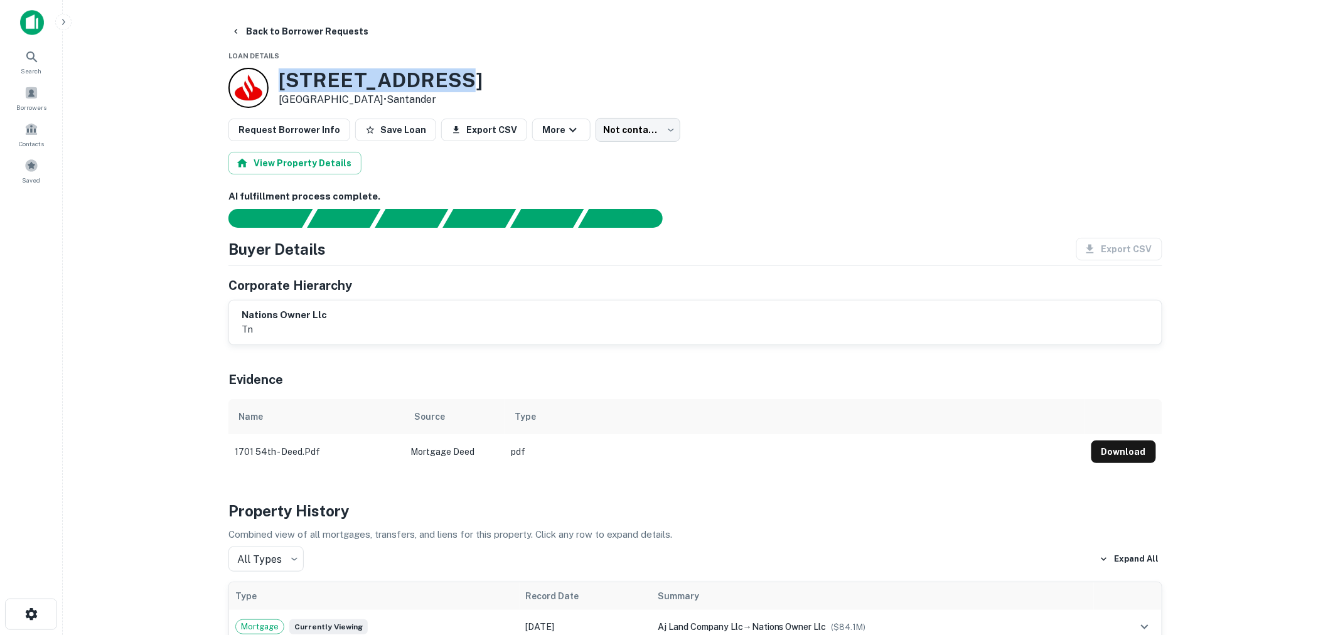
drag, startPoint x: 272, startPoint y: 78, endPoint x: 446, endPoint y: 85, distance: 174.0
click at [446, 85] on div "[STREET_ADDRESS] • [GEOGRAPHIC_DATA]" at bounding box center [696, 88] width 934 height 40
copy div "[STREET_ADDRESS]"
click at [284, 28] on button "Back to Borrower Requests" at bounding box center [300, 31] width 148 height 23
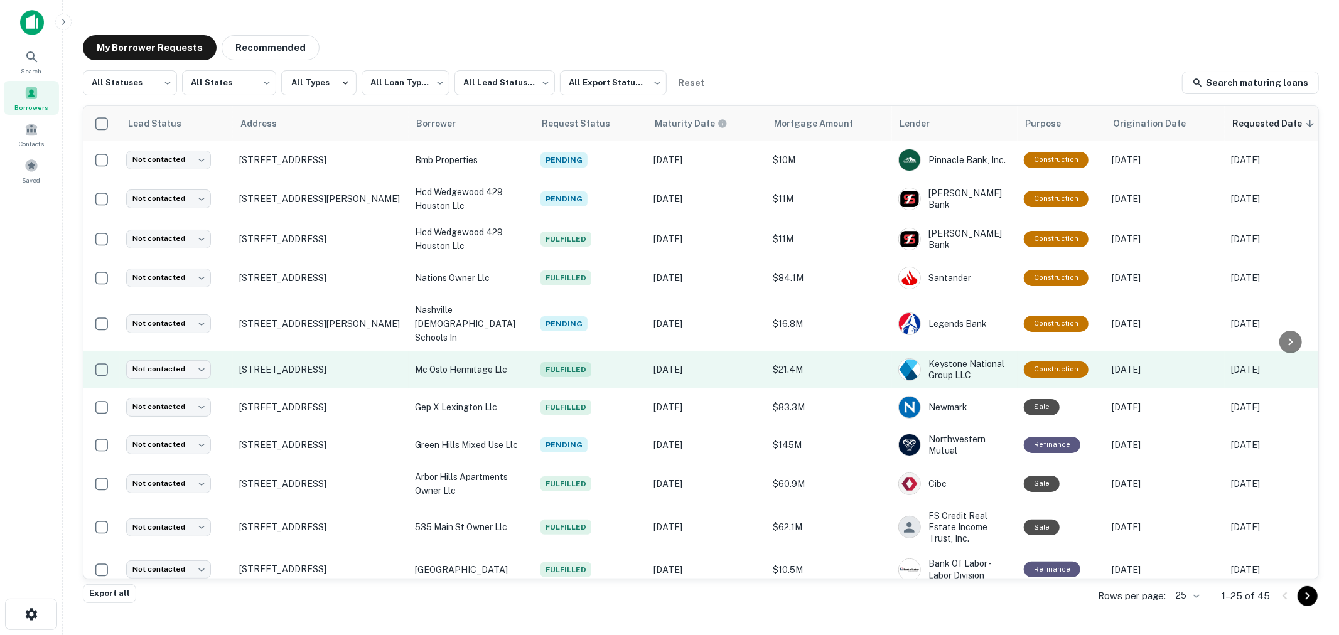
click at [421, 363] on p "mc oslo hermitage llc" at bounding box center [471, 370] width 113 height 14
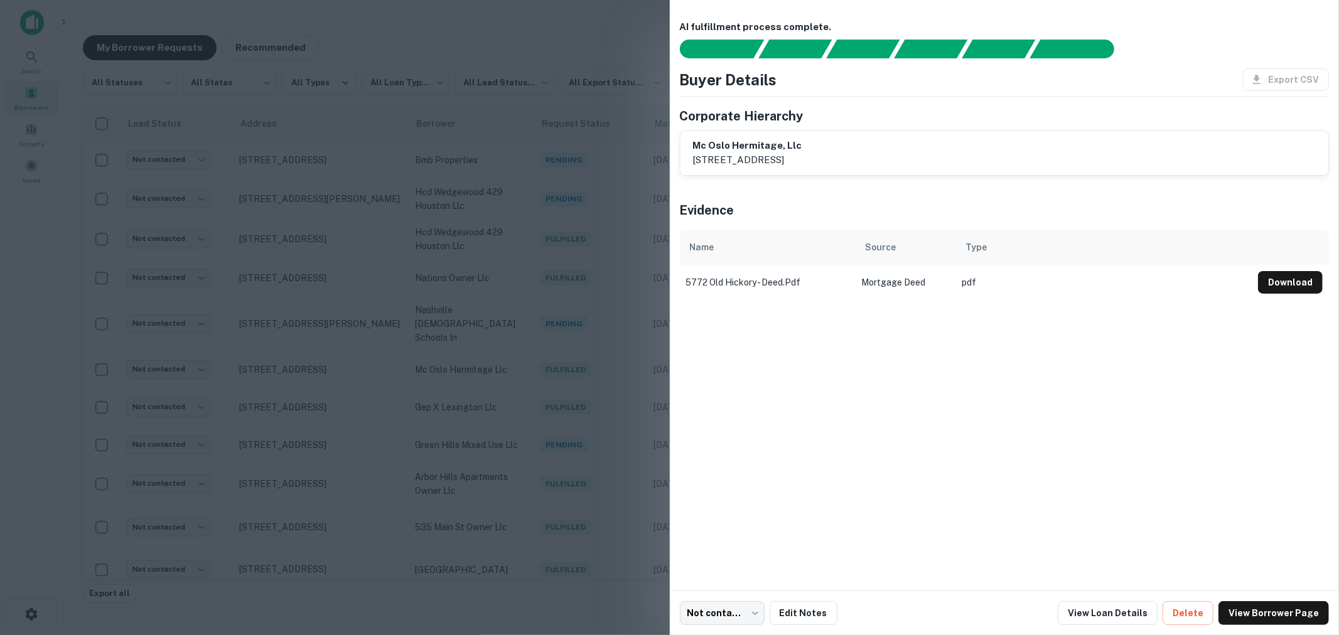
click at [593, 129] on div at bounding box center [669, 317] width 1339 height 635
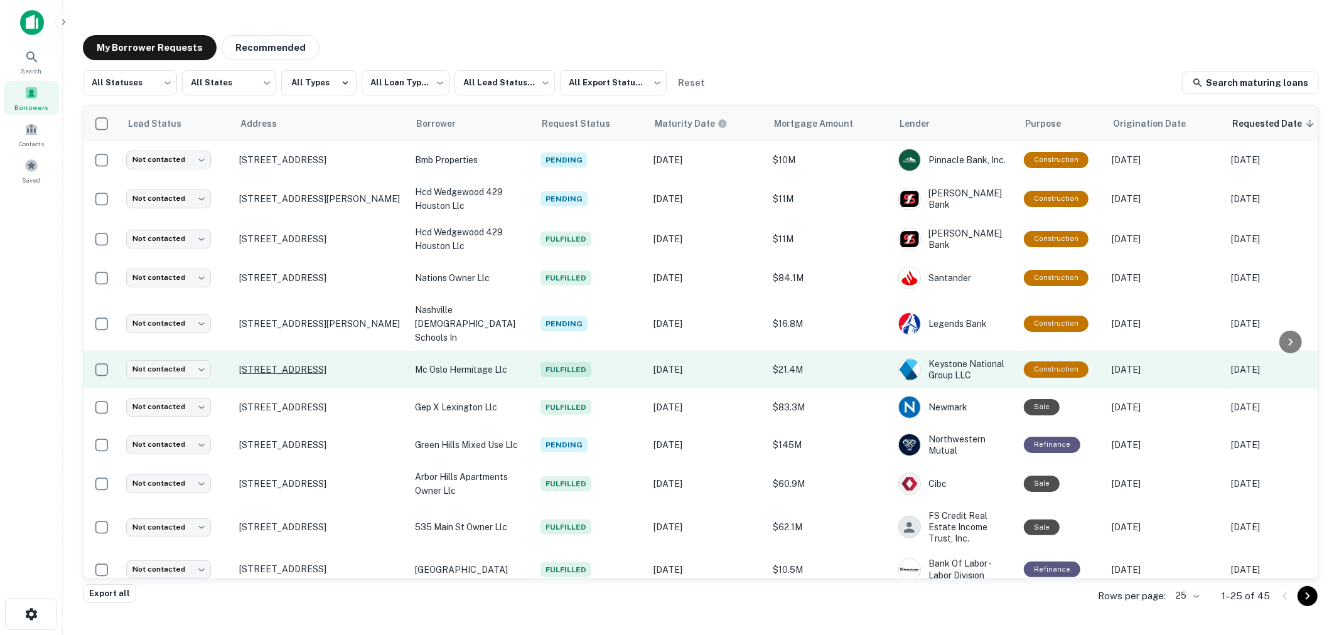
click at [330, 364] on p "[STREET_ADDRESS]" at bounding box center [320, 369] width 163 height 11
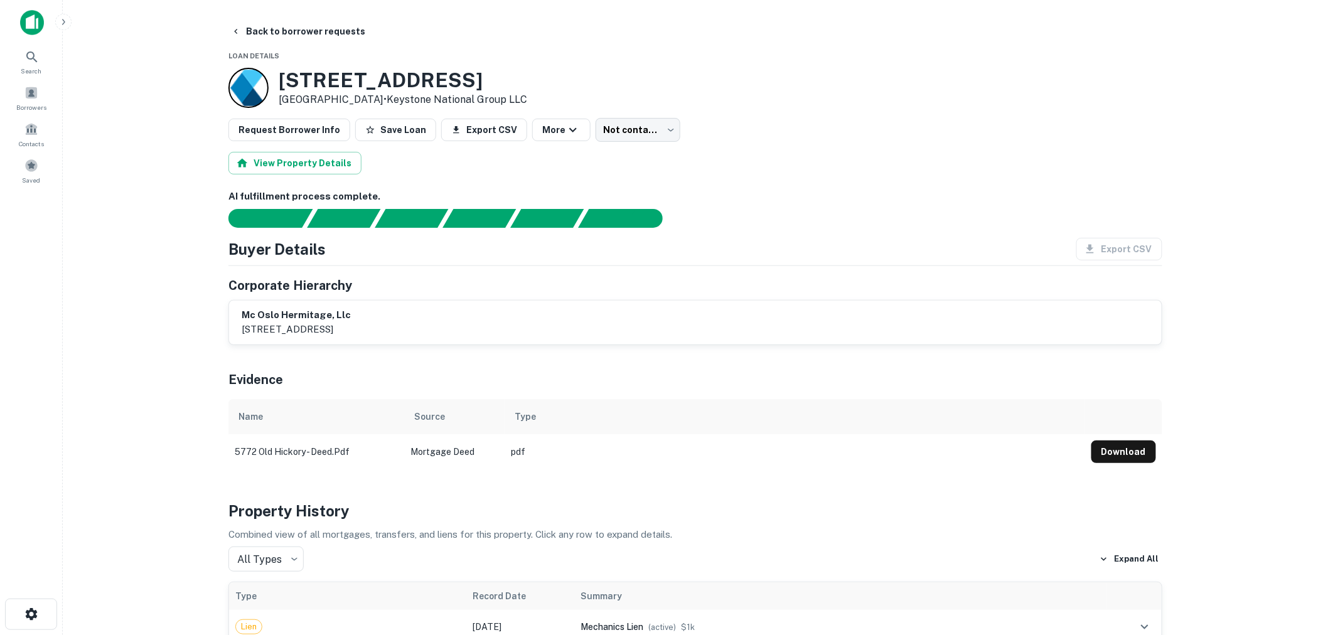
drag, startPoint x: 282, startPoint y: 82, endPoint x: 529, endPoint y: 72, distance: 246.3
click at [529, 72] on div "[STREET_ADDRESS] • Keystone National Group LLC" at bounding box center [696, 88] width 934 height 40
copy h3 "[STREET_ADDRESS]"
click at [258, 22] on button "Back to borrower requests" at bounding box center [298, 31] width 144 height 23
